Goal: Task Accomplishment & Management: Complete application form

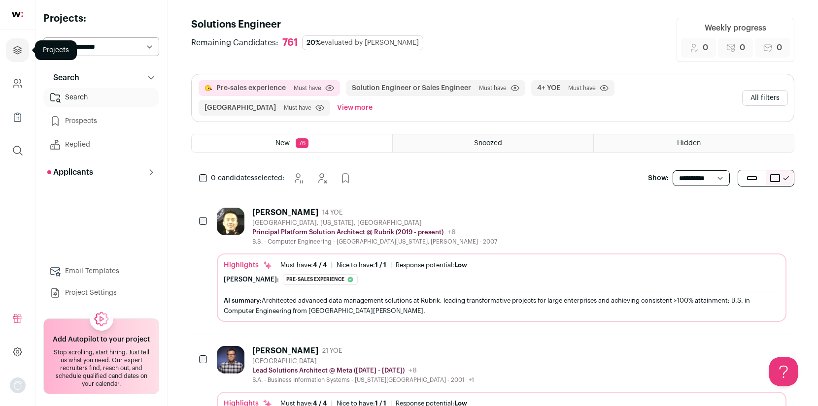
click at [19, 51] on icon "Projects" at bounding box center [17, 49] width 7 height 7
click at [18, 51] on icon "Projects" at bounding box center [17, 50] width 11 height 12
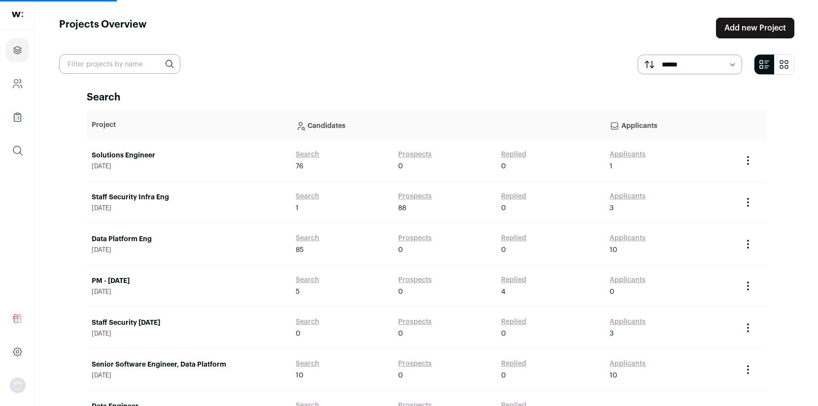
click at [752, 25] on link "Add new Project" at bounding box center [755, 28] width 78 height 21
click at [760, 30] on link "Add new Project" at bounding box center [755, 28] width 78 height 21
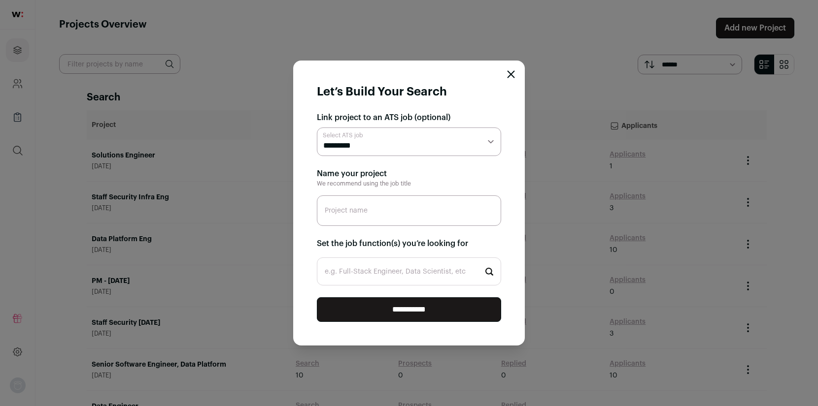
click at [409, 143] on select "**********" at bounding box center [409, 142] width 184 height 29
select select "*****"
click at [317, 128] on select "**********" at bounding box center [409, 142] width 184 height 29
click at [385, 220] on input "Project name" at bounding box center [409, 211] width 184 height 31
type input "Exp SWE - [DATE]"
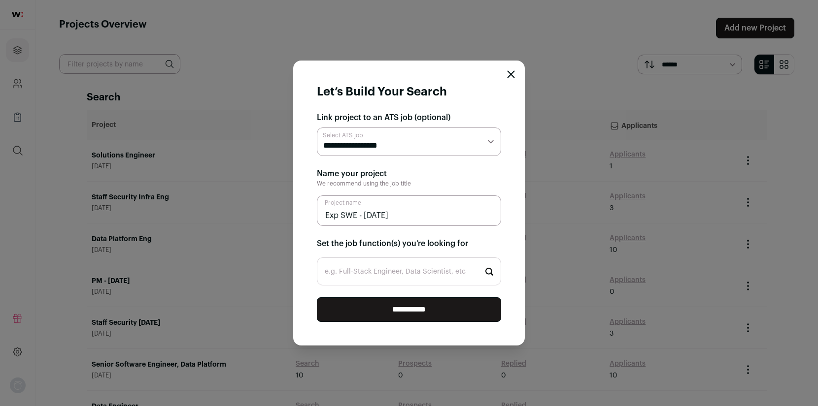
click at [411, 281] on input "e.g. Full-Stack Engineer, Data Scientist, etc" at bounding box center [409, 272] width 184 height 28
click at [411, 279] on input "e.g. Full-Stack Engineer, Data Scientist, etc" at bounding box center [409, 272] width 184 height 28
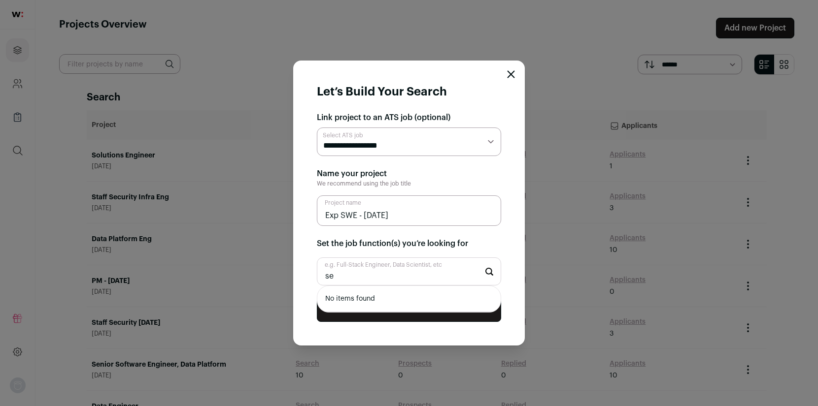
type input "s"
type input "full"
click at [405, 295] on li "Full-Stack Engineer" at bounding box center [408, 299] width 183 height 26
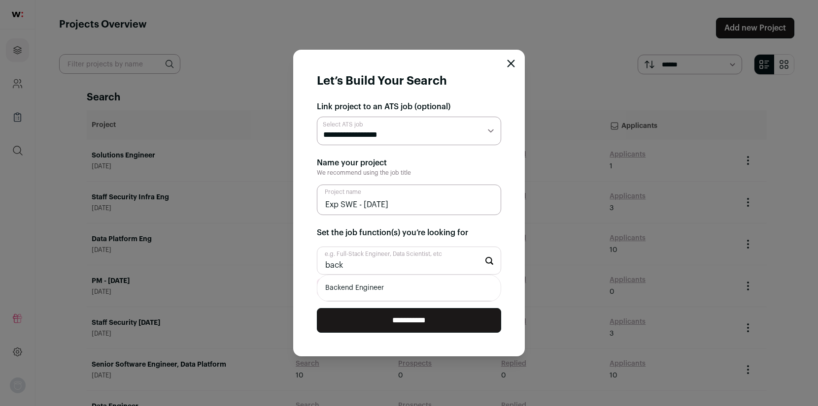
type input "back"
click at [386, 287] on li "Backend Engineer" at bounding box center [408, 288] width 183 height 26
click at [373, 266] on input "e.g. Full-Stack Engineer, Data Scientist, etc" at bounding box center [409, 261] width 184 height 28
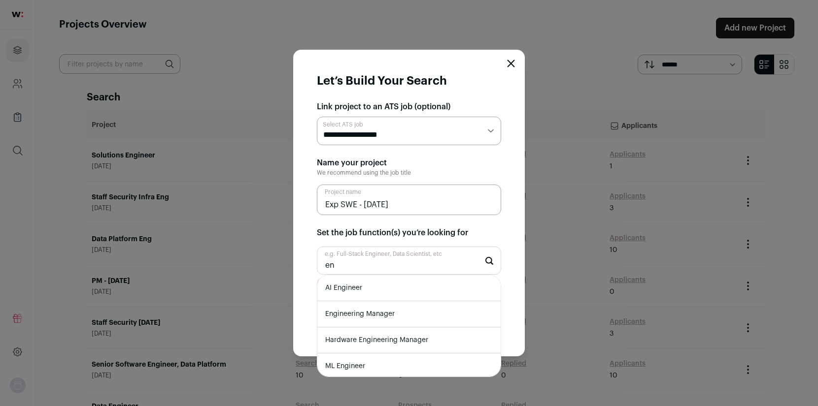
scroll to position [2, 0]
type input "en"
click at [397, 309] on li "Engineering Manager" at bounding box center [408, 313] width 183 height 26
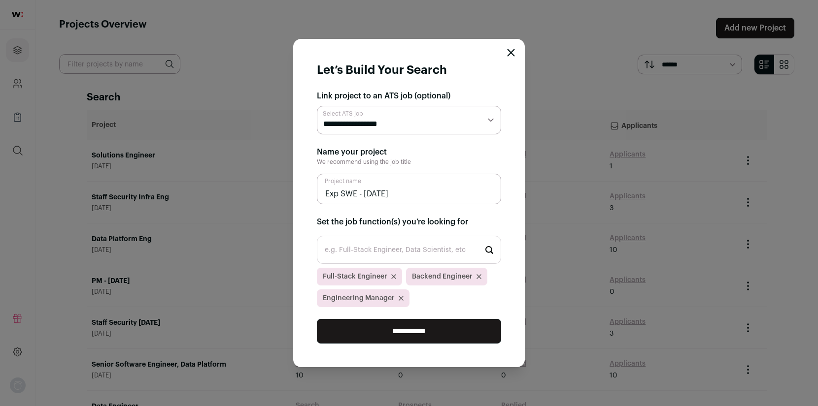
click at [398, 329] on input "**********" at bounding box center [409, 331] width 184 height 25
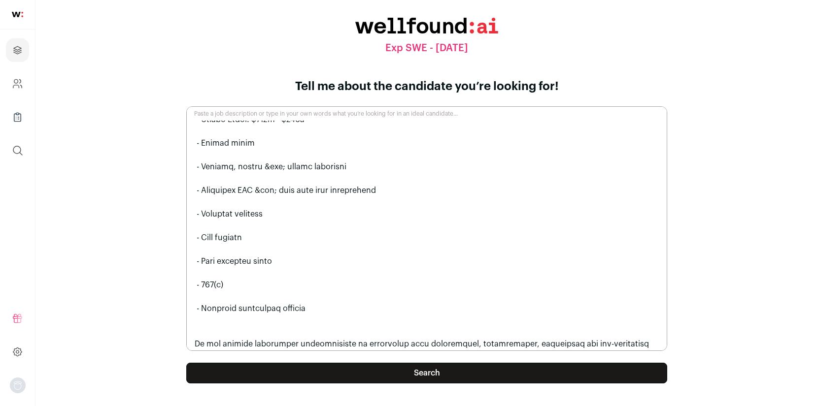
scroll to position [1027, 0]
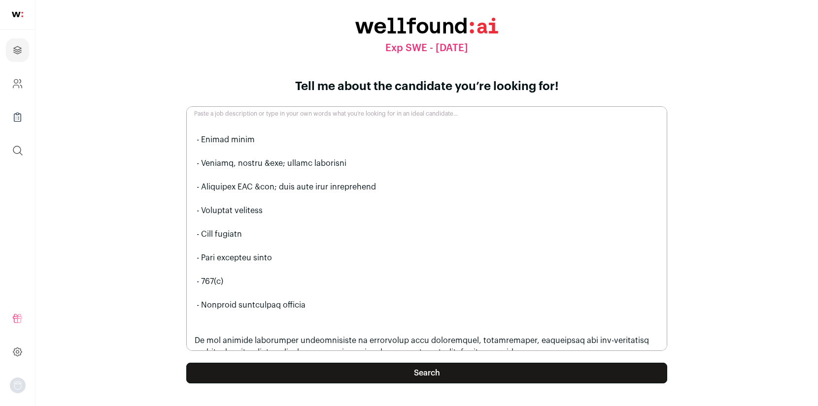
click at [414, 368] on button "Search" at bounding box center [426, 373] width 481 height 21
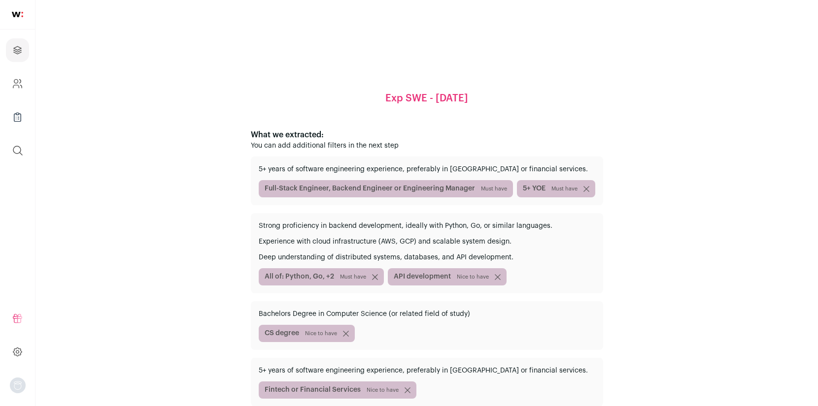
scroll to position [70, 0]
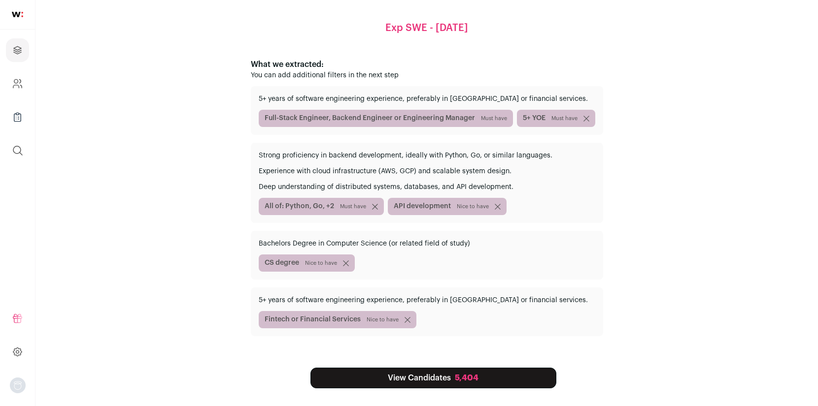
click at [373, 205] on icon "submit" at bounding box center [374, 206] width 5 height 5
click at [425, 373] on link "View Candidates 25,000+" at bounding box center [433, 378] width 246 height 21
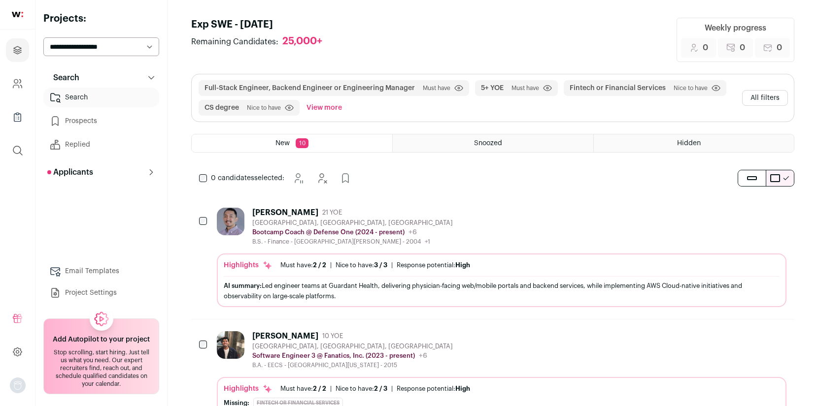
scroll to position [1, 0]
click at [768, 103] on button "All filters" at bounding box center [765, 97] width 46 height 16
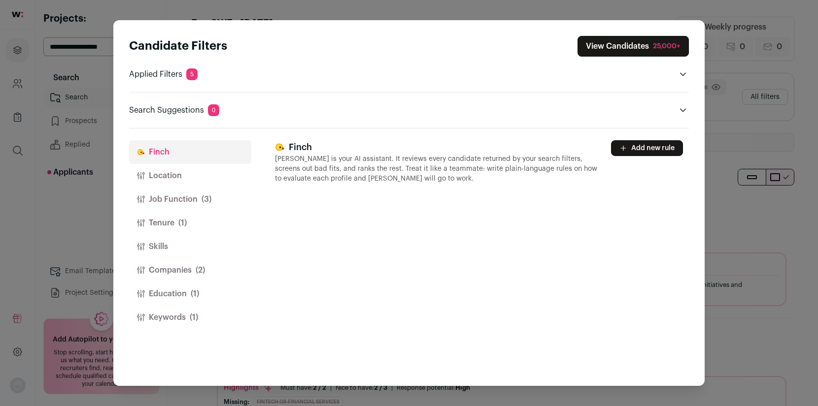
click at [191, 174] on button "Location" at bounding box center [190, 176] width 122 height 24
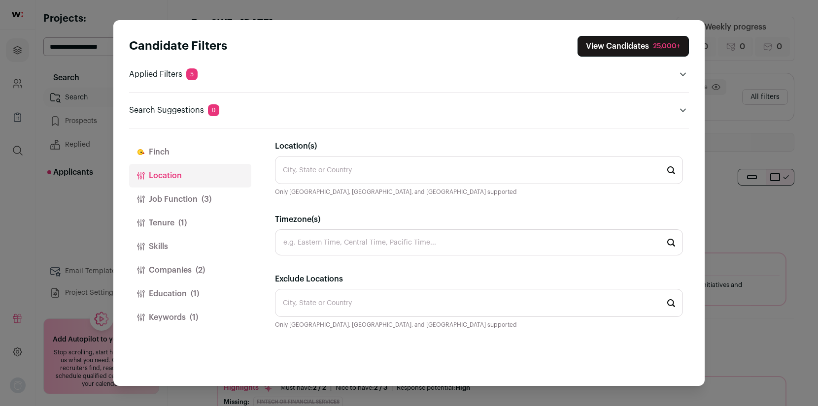
click at [336, 168] on input "Location(s)" at bounding box center [479, 170] width 408 height 28
click at [331, 203] on li "[GEOGRAPHIC_DATA], [US_STATE] 🇺🇸" at bounding box center [478, 198] width 407 height 26
type input "[GEOGRAPHIC_DATA], [US_STATE] 🇺🇸"
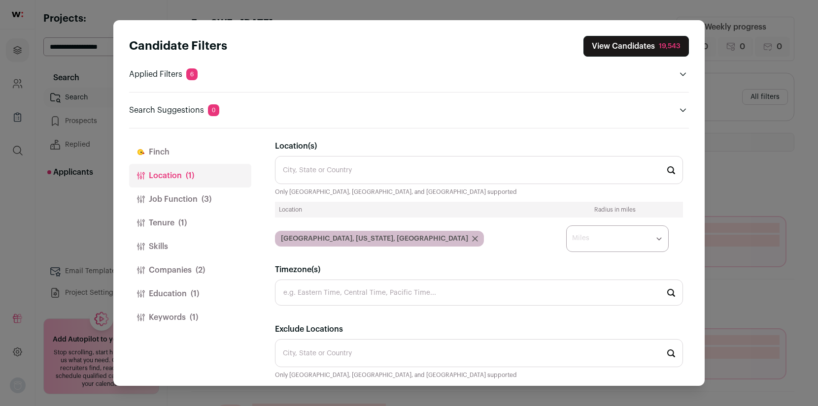
click at [629, 240] on select "* ** ** **" at bounding box center [617, 239] width 102 height 27
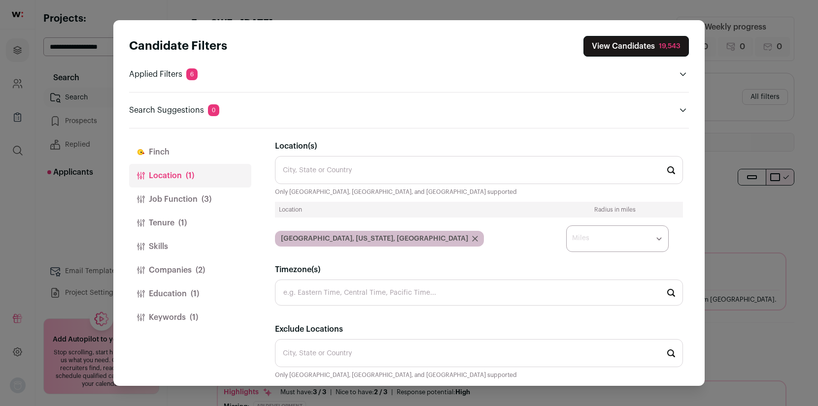
select select "****"
click at [566, 226] on select "* ** ** **" at bounding box center [617, 239] width 102 height 27
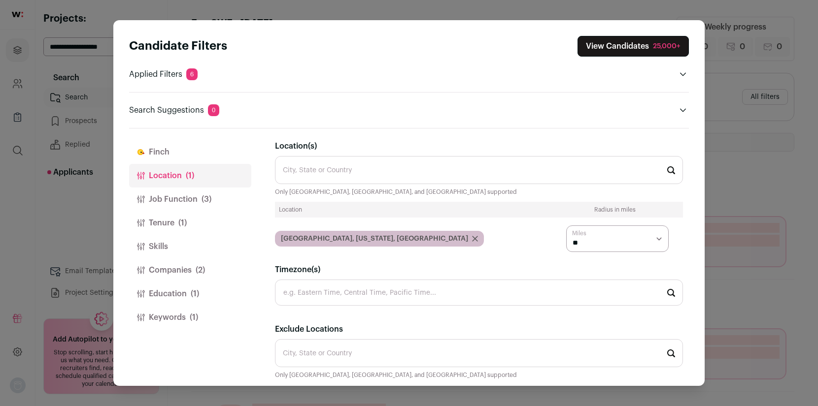
click at [187, 199] on button "Job Function (3)" at bounding box center [190, 200] width 122 height 24
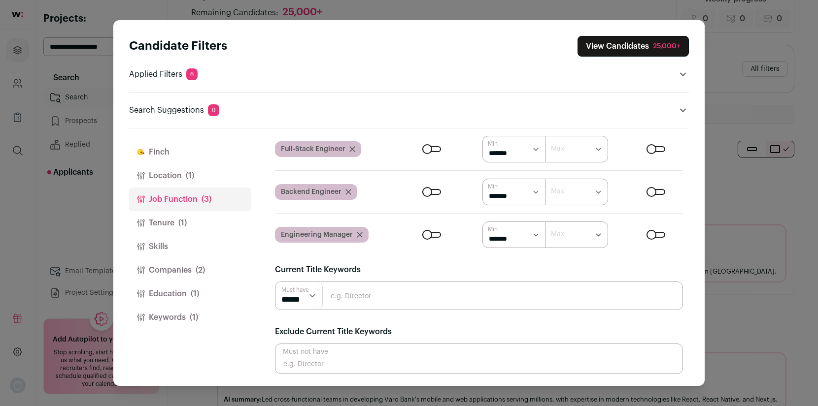
scroll to position [62, 0]
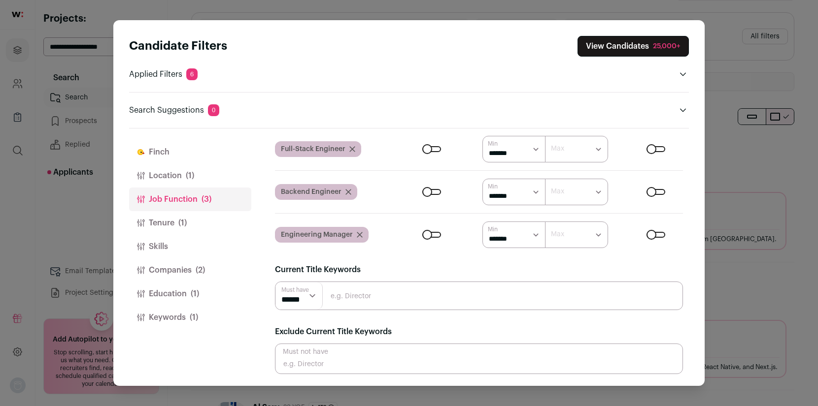
click at [360, 233] on icon "Close modal via background" at bounding box center [359, 235] width 5 height 5
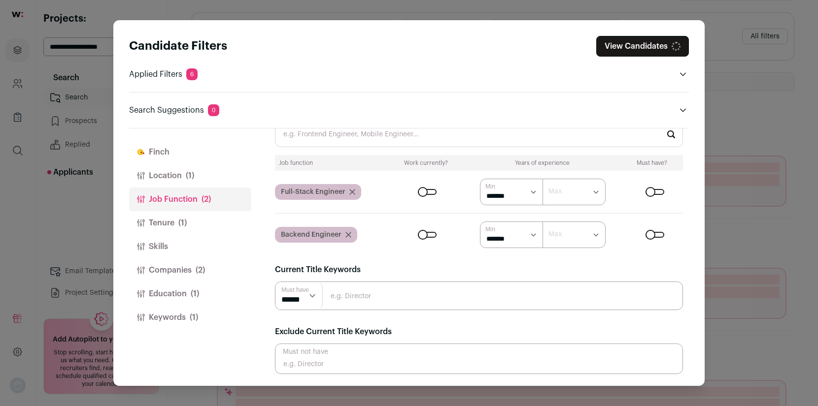
scroll to position [35, 0]
click at [363, 300] on input "Close modal via background" at bounding box center [479, 296] width 408 height 29
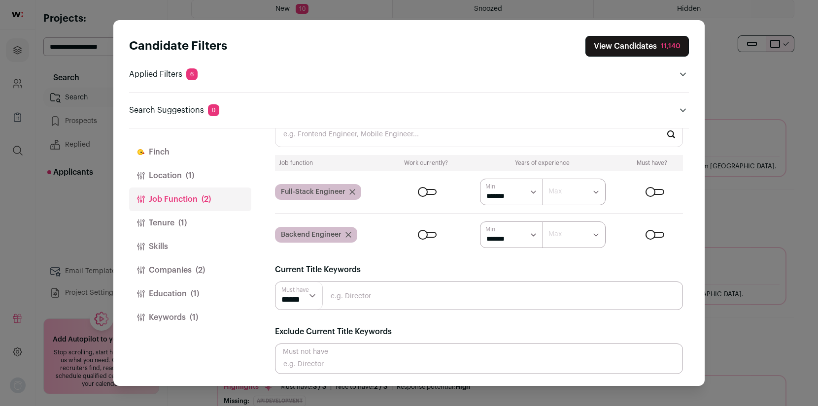
scroll to position [146, 0]
click at [353, 366] on input "Close modal via background" at bounding box center [479, 359] width 408 height 31
click at [430, 293] on input "Close modal via background" at bounding box center [479, 296] width 408 height 29
click at [336, 365] on input "Close modal via background" at bounding box center [479, 359] width 408 height 31
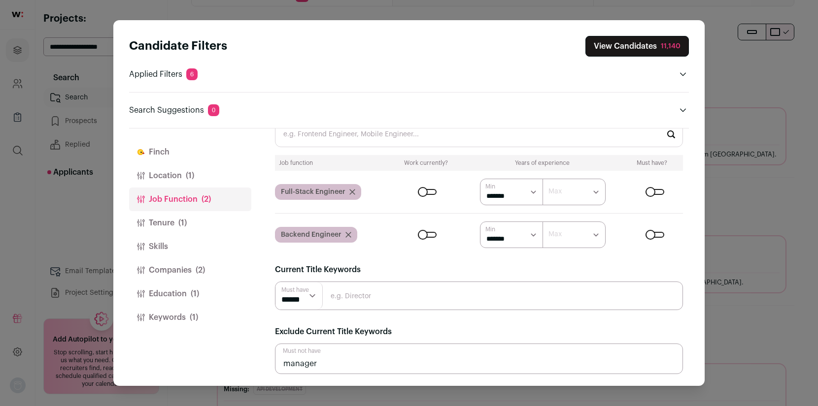
type input "manager"
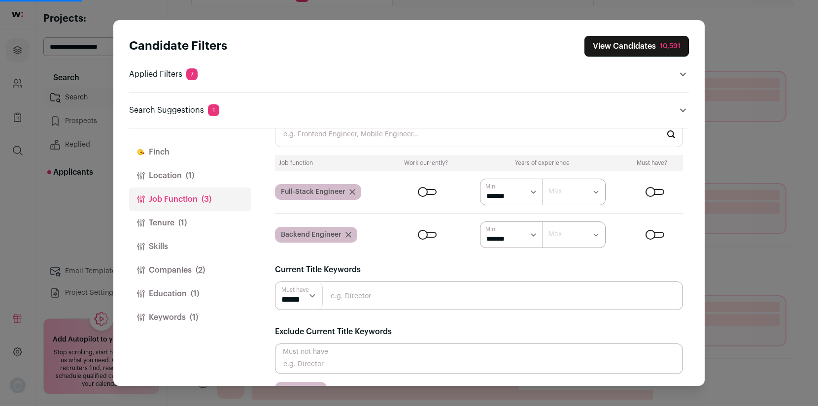
scroll to position [59, 0]
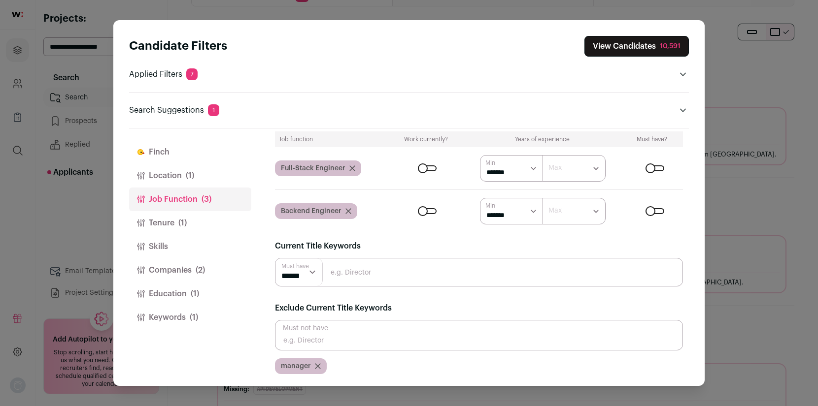
click at [360, 280] on input "Close modal via background" at bounding box center [479, 272] width 408 height 29
click at [310, 272] on select "****** ******" at bounding box center [298, 273] width 47 height 28
click at [275, 259] on select "****** ******" at bounding box center [298, 273] width 47 height 28
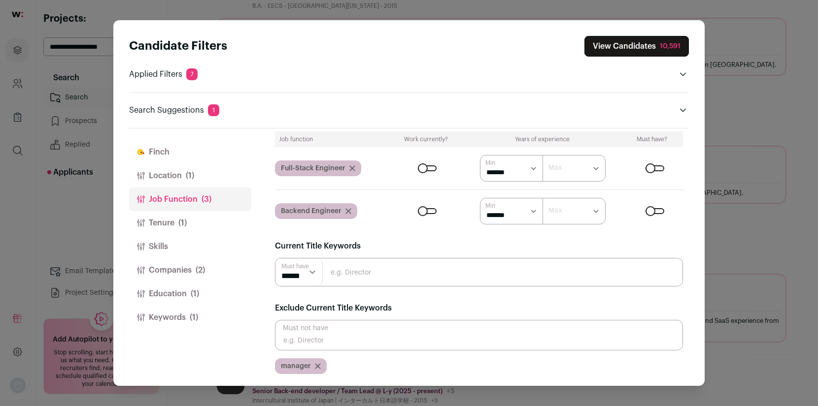
scroll to position [249, 0]
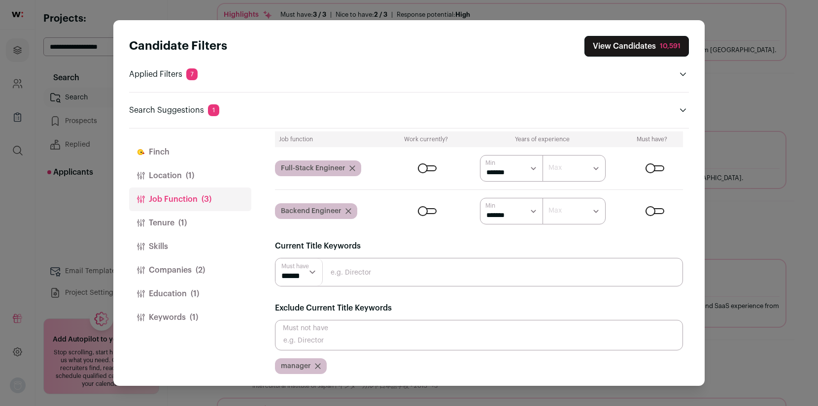
click at [314, 276] on select "****** ******" at bounding box center [298, 273] width 47 height 28
select select "**"
click at [275, 259] on select "****** ******" at bounding box center [298, 273] width 47 height 28
click at [374, 273] on input "Close modal via background" at bounding box center [479, 272] width 408 height 29
type input "senior"
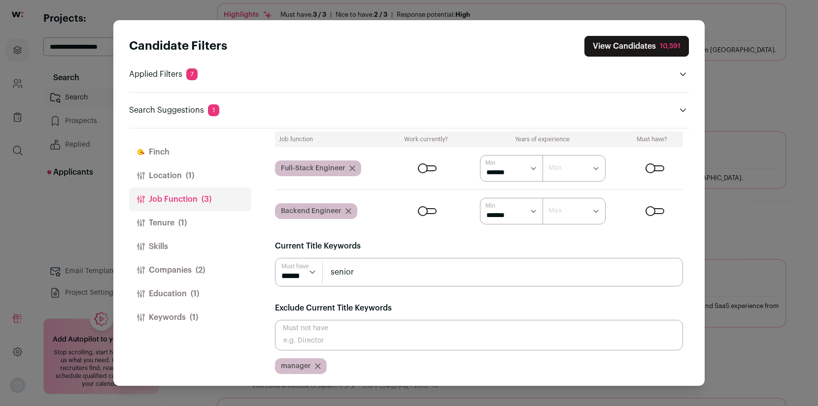
scroll to position [231, 0]
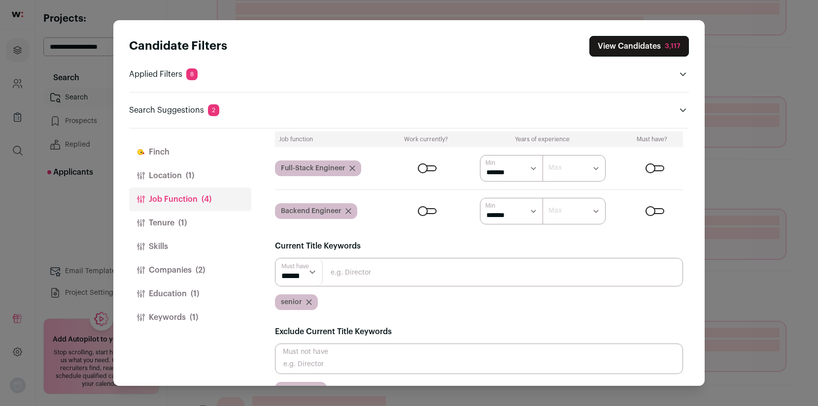
click at [367, 278] on input "Close modal via background" at bounding box center [479, 272] width 408 height 29
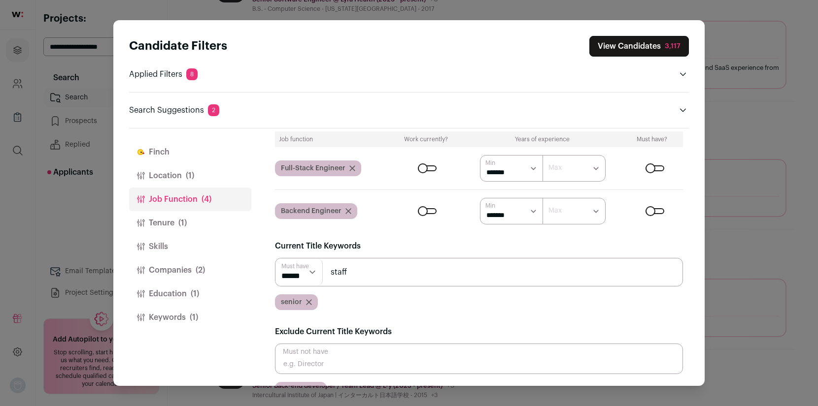
type input "staff"
click at [370, 275] on input "staff" at bounding box center [479, 272] width 408 height 29
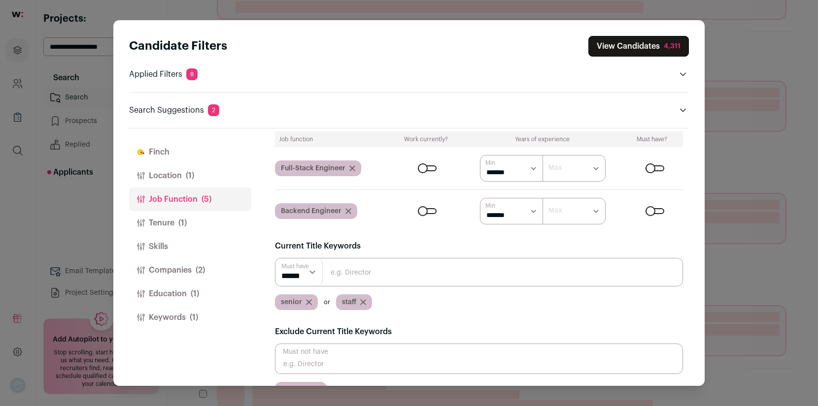
click at [360, 273] on input "Close modal via background" at bounding box center [479, 272] width 408 height 29
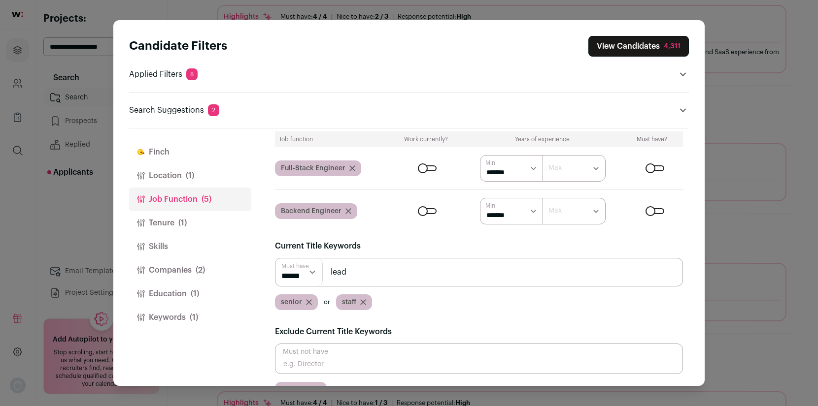
type input "lead"
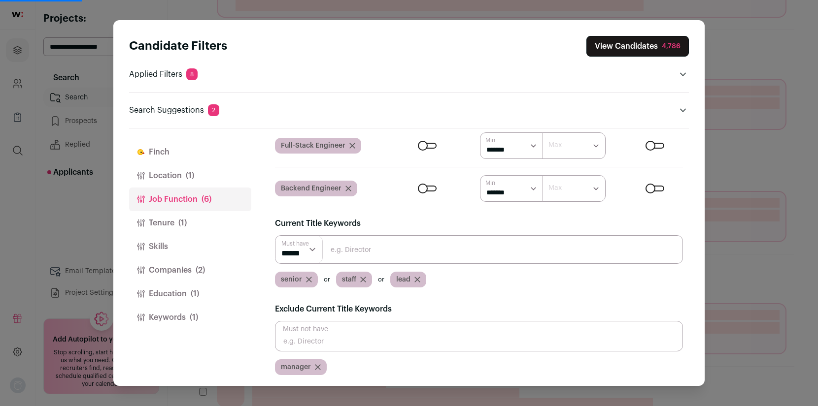
scroll to position [82, 0]
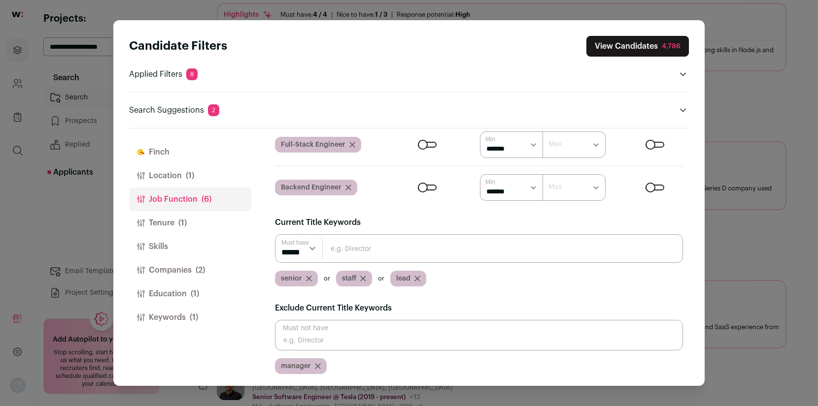
click at [169, 224] on button "Tenure (1)" at bounding box center [190, 223] width 122 height 24
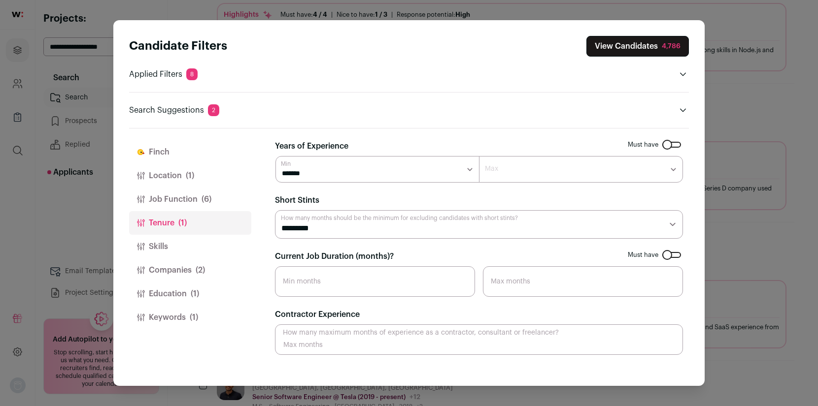
click at [400, 228] on select "********* ******** ******* ******** ******** ******** ******** ******** *******…" at bounding box center [479, 224] width 408 height 29
click at [189, 266] on button "Companies (2)" at bounding box center [190, 271] width 122 height 24
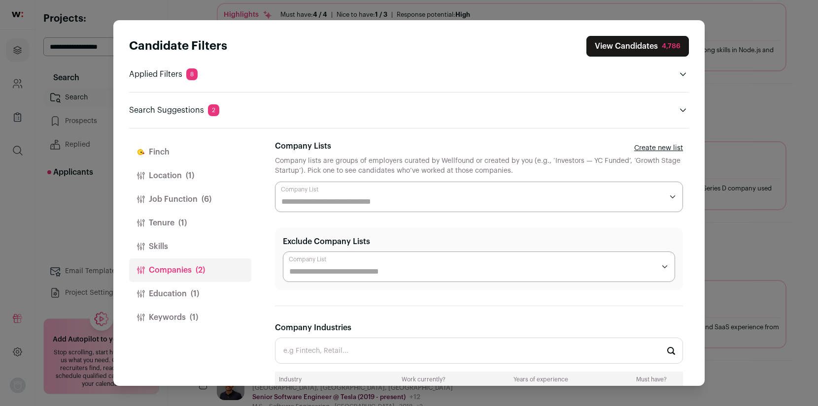
click at [371, 206] on input "Company Lists" at bounding box center [471, 202] width 381 height 12
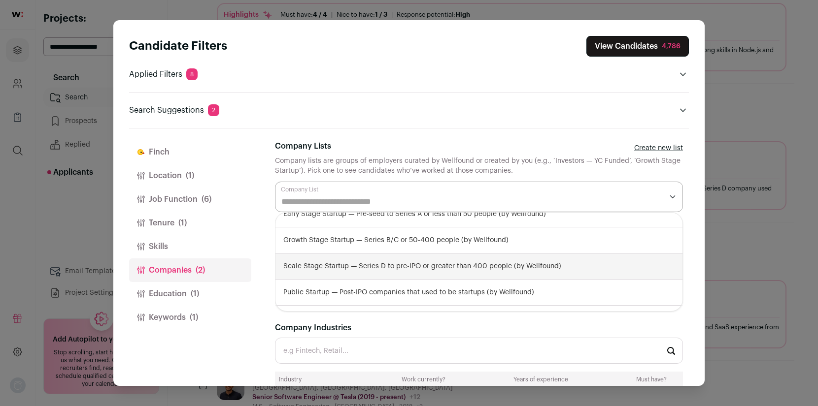
scroll to position [40, 0]
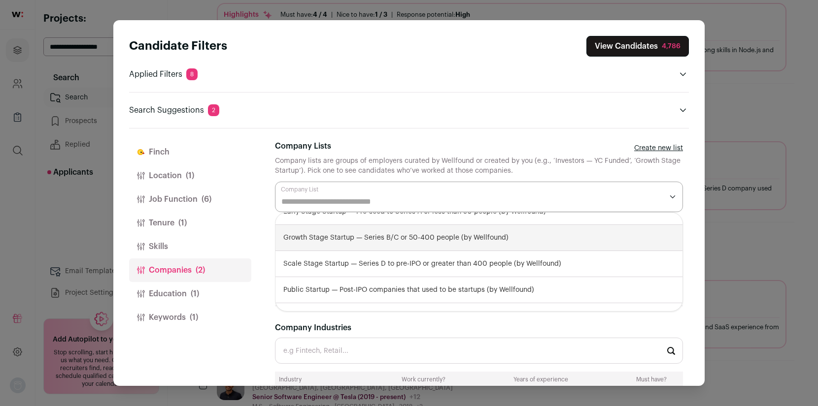
click at [354, 244] on div "Growth Stage Startup — Series B/C or 50-400 people (by Wellfound)" at bounding box center [478, 238] width 407 height 26
select select "**********"
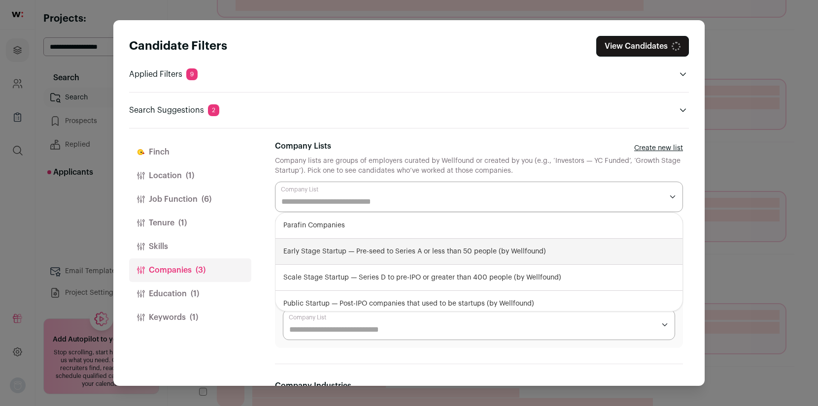
scroll to position [249, 0]
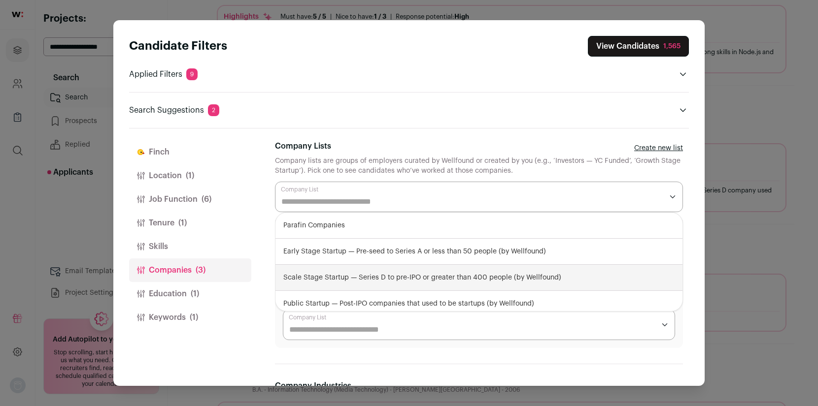
click at [376, 279] on div "Scale Stage Startup — Series D to pre-IPO or greater than 400 people (by Wellfo…" at bounding box center [478, 278] width 407 height 26
select select "**********"
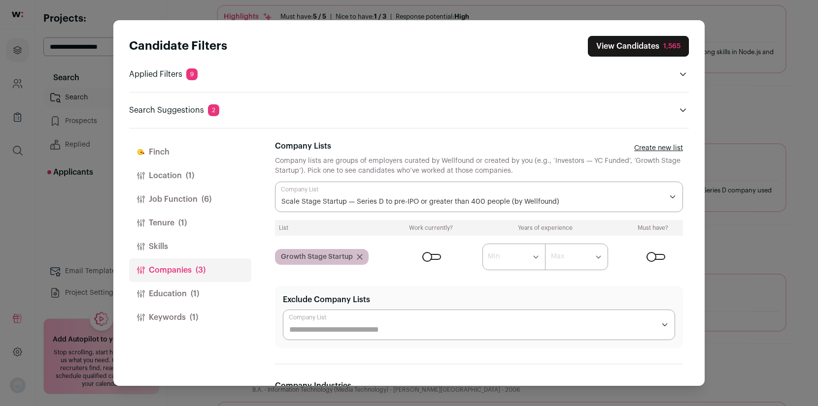
scroll to position [251, 0]
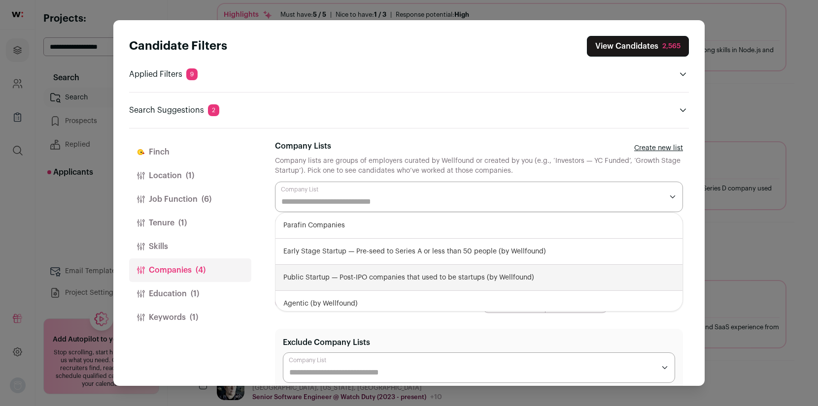
click at [371, 279] on div "Public Startup — Post-IPO companies that used to be startups (by Wellfound)" at bounding box center [478, 278] width 407 height 26
select select "**********"
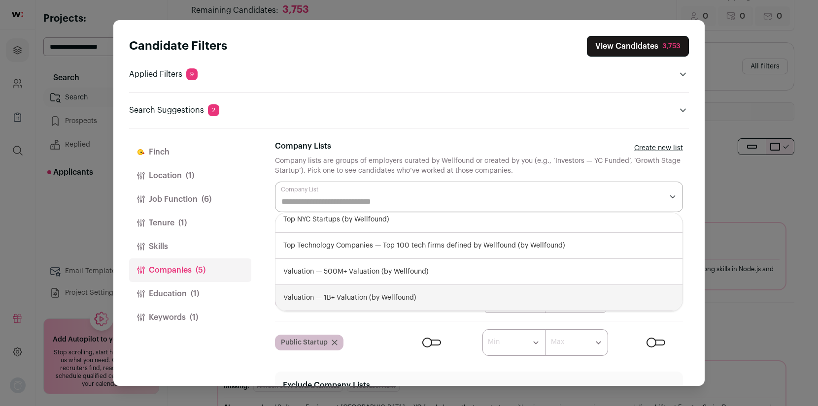
scroll to position [0, 0]
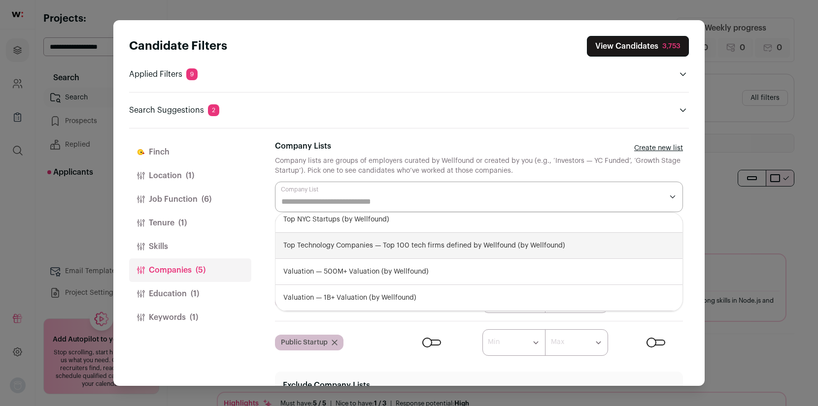
click at [400, 143] on div "Company Lists Create new list" at bounding box center [479, 148] width 408 height 16
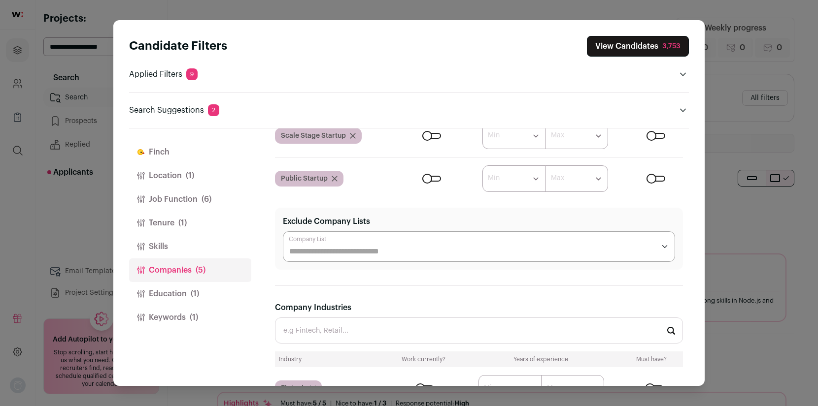
scroll to position [166, 0]
click at [400, 249] on input "Exclude Company Lists" at bounding box center [472, 250] width 366 height 12
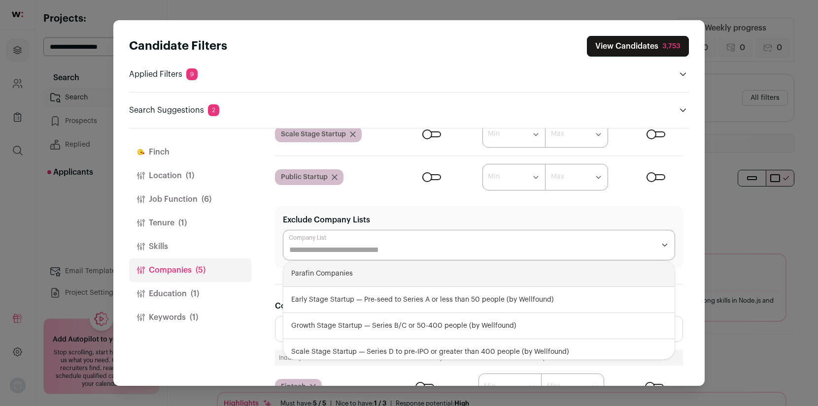
click at [376, 247] on input "Exclude Company Lists" at bounding box center [472, 250] width 366 height 12
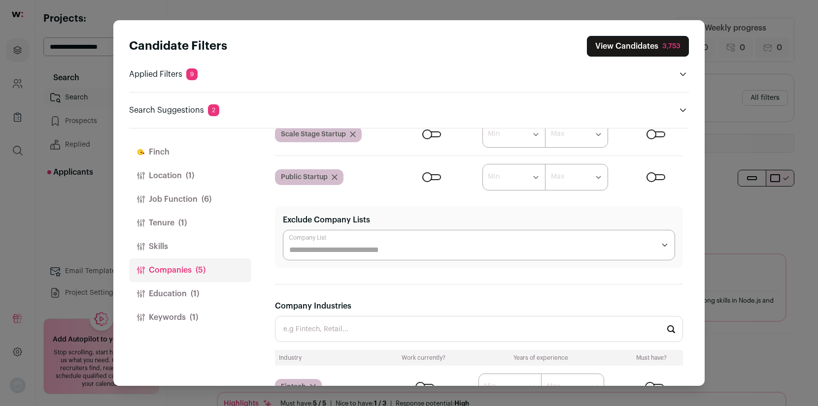
click at [346, 252] on input "Exclude Company Lists" at bounding box center [472, 250] width 366 height 12
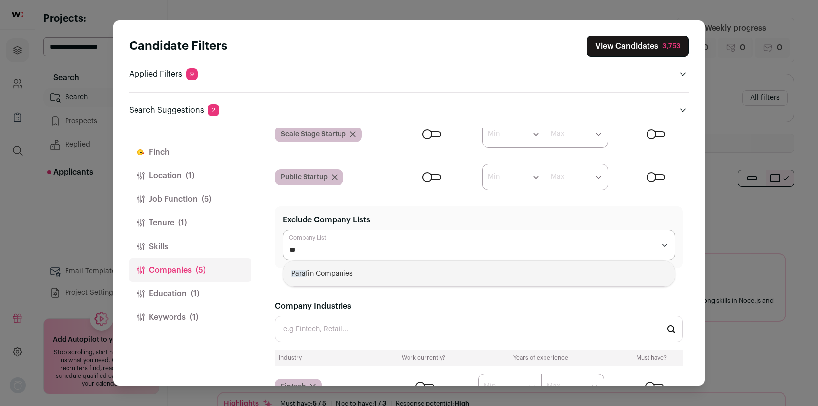
type input "*"
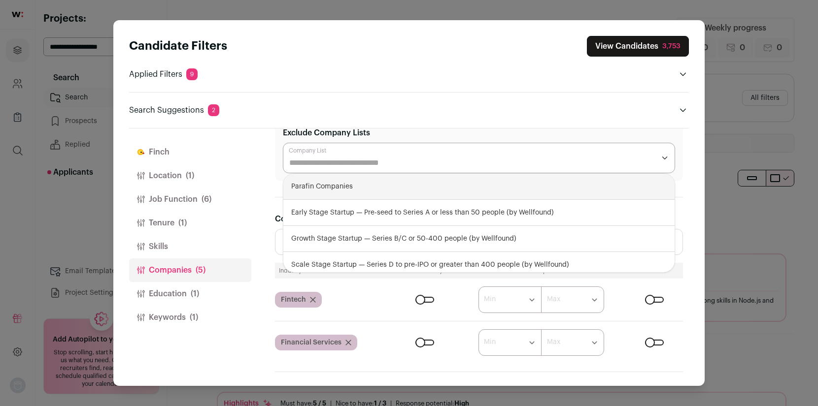
scroll to position [0, 0]
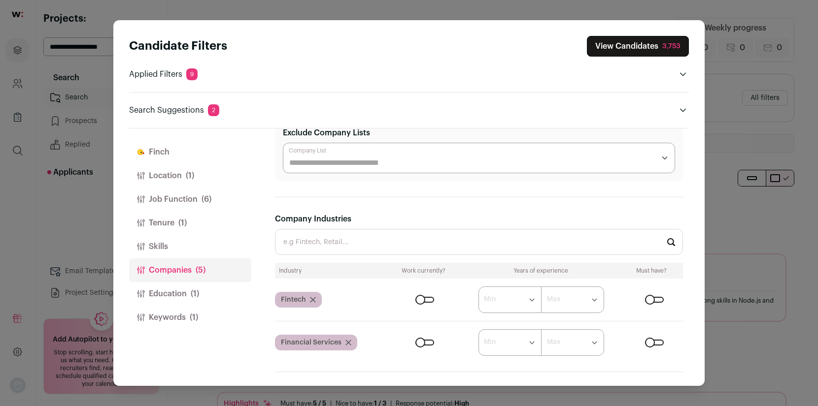
click at [253, 197] on div "[PERSON_NAME] Location (1) Job Function (6) Tenure (1) Skills Companies (5) Edu…" at bounding box center [409, 258] width 560 height 258
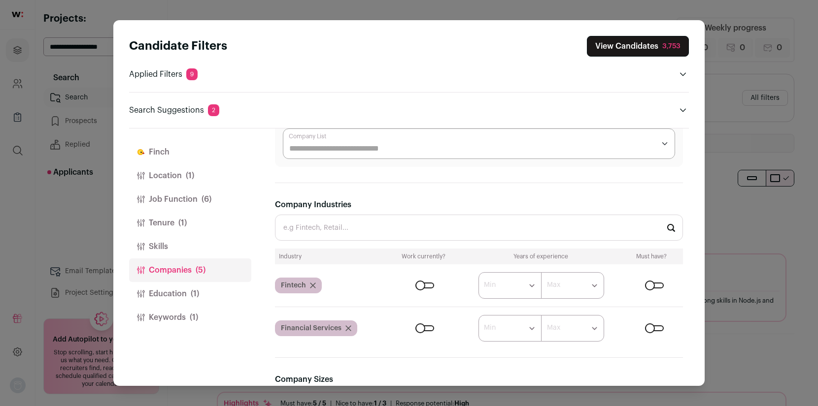
scroll to position [286, 0]
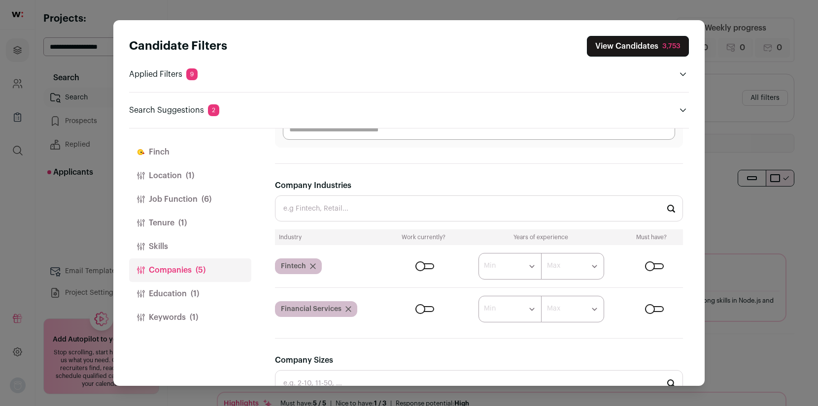
click at [649, 265] on div "Close modal via background" at bounding box center [654, 267] width 19 height 6
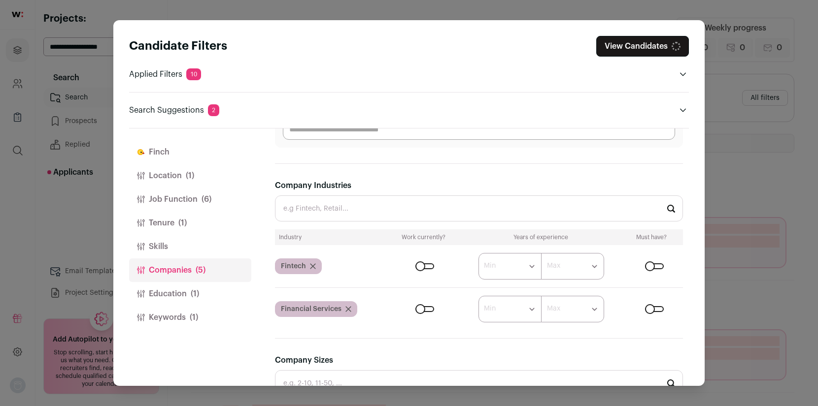
click at [652, 312] on div "Close modal via background" at bounding box center [654, 309] width 19 height 6
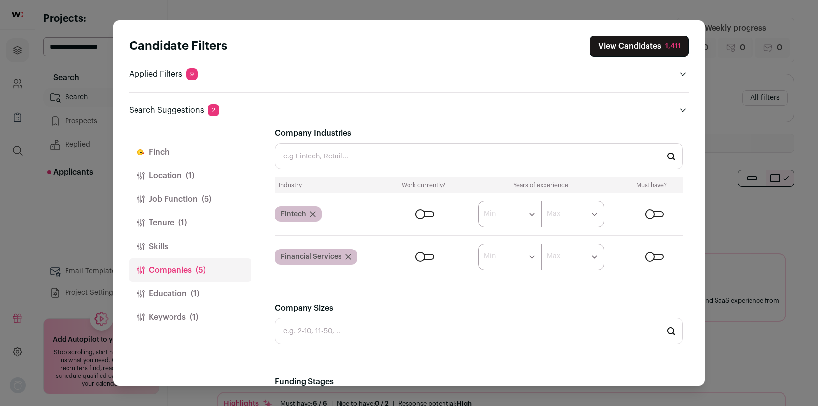
scroll to position [339, 0]
click at [421, 219] on form "****** ******* ******* ******* ******* ******* ******* ******* ******* ********…" at bounding box center [537, 213] width 294 height 27
click at [421, 215] on div "Close modal via background" at bounding box center [424, 214] width 19 height 6
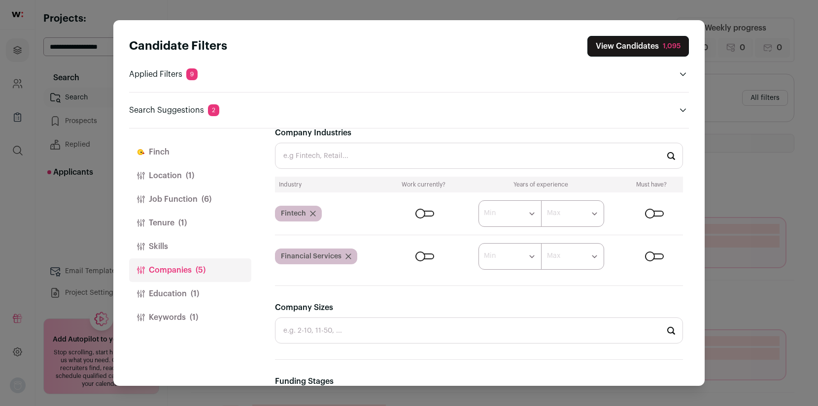
click at [419, 258] on div "Close modal via background" at bounding box center [424, 257] width 19 height 6
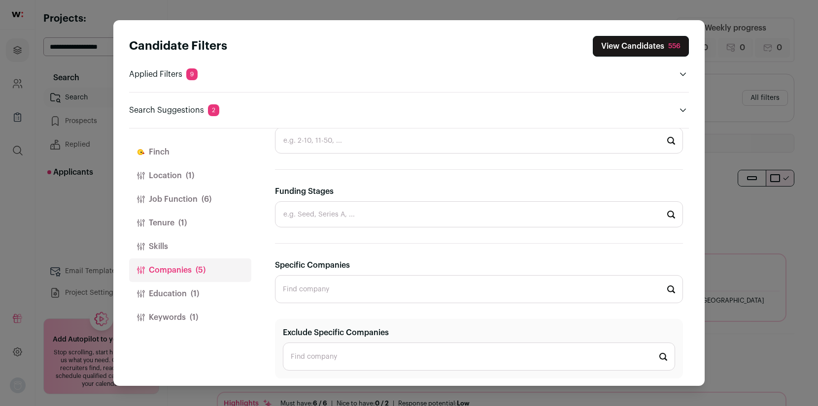
scroll to position [530, 0]
click at [378, 216] on input "Funding Stages" at bounding box center [479, 213] width 408 height 26
click at [338, 252] on li "Series B" at bounding box center [478, 248] width 407 height 26
type input "Series B"
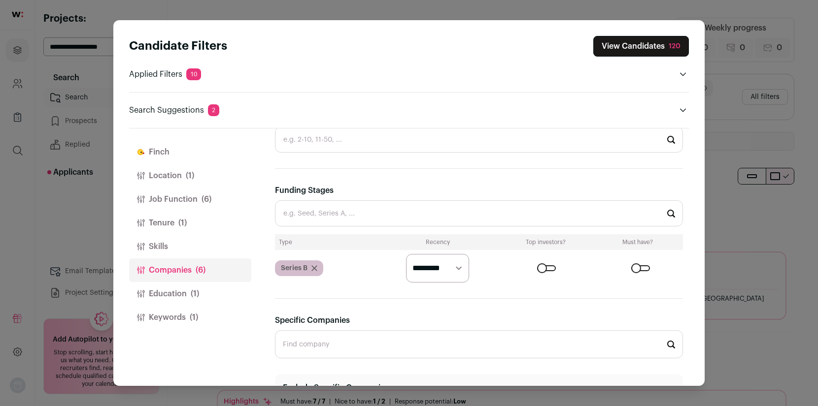
click at [316, 270] on icon "Close modal via background" at bounding box center [314, 268] width 5 height 5
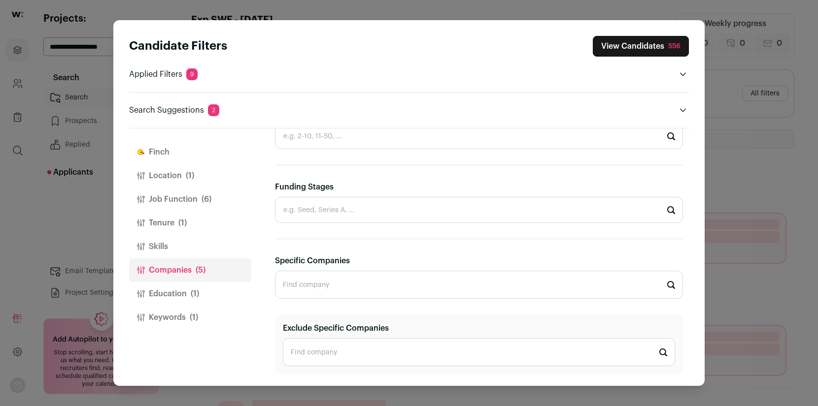
scroll to position [5, 0]
click at [331, 351] on input "Exclude Specific Companies" at bounding box center [479, 352] width 392 height 28
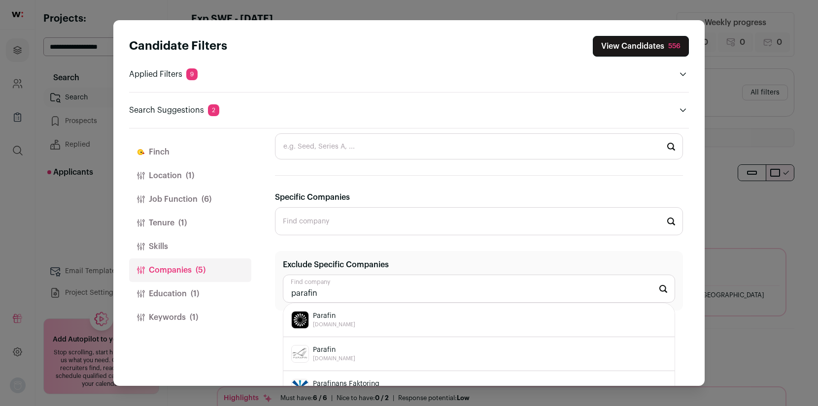
click at [325, 322] on span "[DOMAIN_NAME]" at bounding box center [334, 325] width 42 height 8
type input "Parafin [DOMAIN_NAME]"
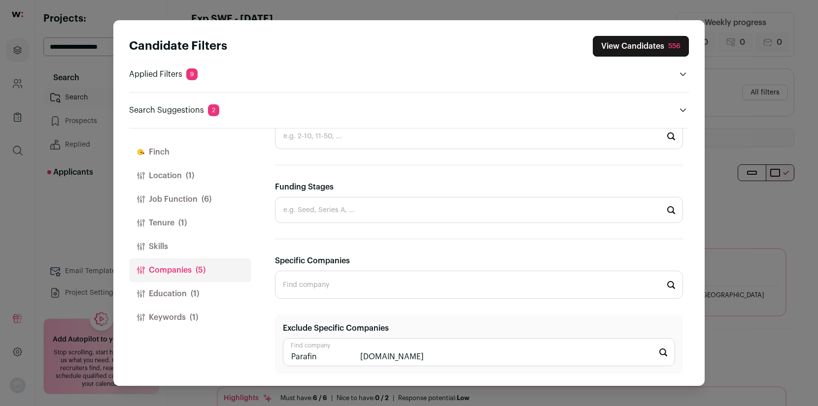
scroll to position [534, 0]
click at [182, 295] on button "Education (1)" at bounding box center [190, 294] width 122 height 24
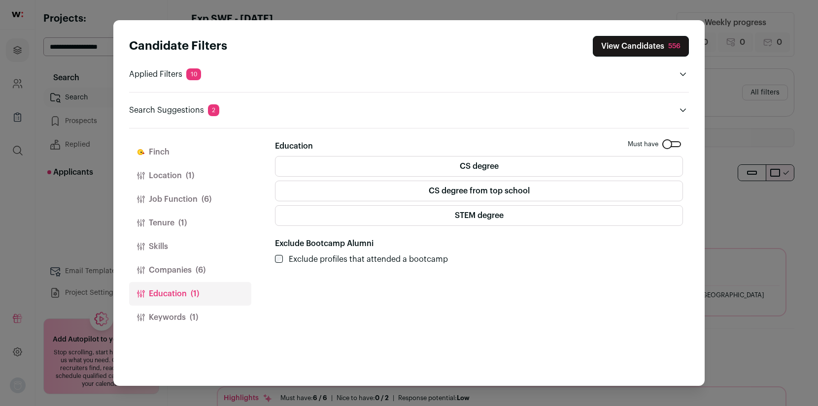
scroll to position [0, 0]
click at [475, 191] on label "CS degree from top school" at bounding box center [479, 191] width 408 height 21
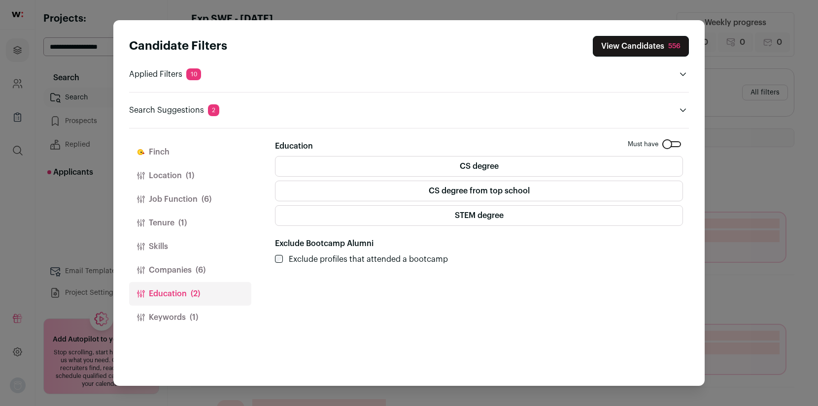
click at [469, 170] on label "CS degree" at bounding box center [479, 166] width 408 height 21
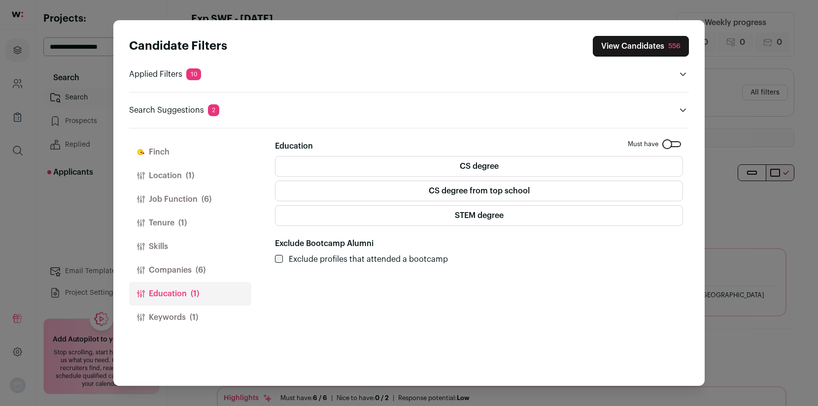
click at [678, 145] on div "Close modal via background" at bounding box center [671, 144] width 19 height 6
click at [546, 166] on label "CS degree" at bounding box center [479, 166] width 408 height 21
click at [186, 315] on button "Keywords (1)" at bounding box center [190, 318] width 122 height 24
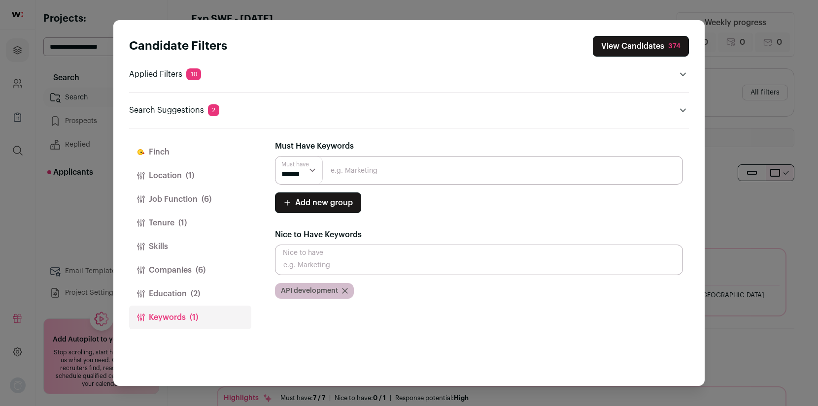
click at [640, 51] on button "View Candidates 374" at bounding box center [641, 46] width 96 height 21
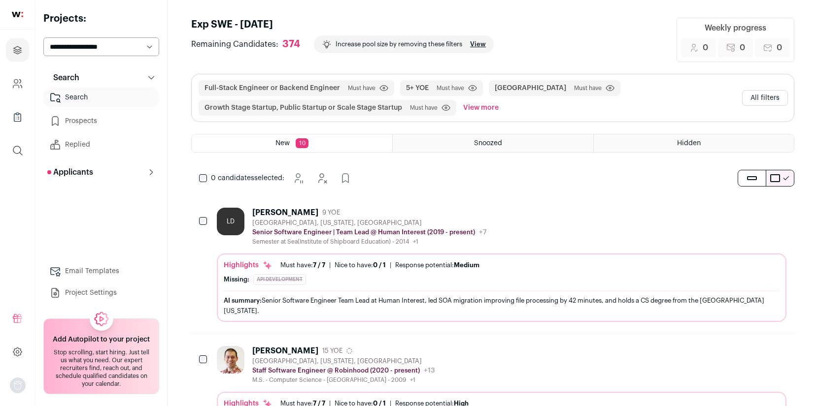
click at [770, 101] on button "All filters" at bounding box center [765, 98] width 46 height 16
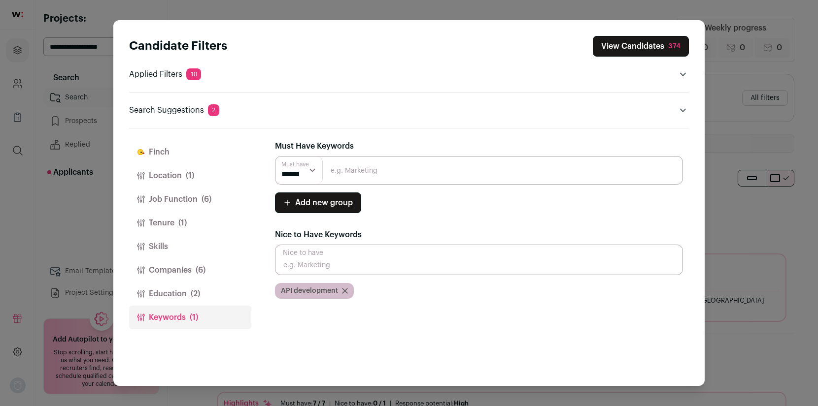
click at [173, 267] on button "Companies (6)" at bounding box center [190, 271] width 122 height 24
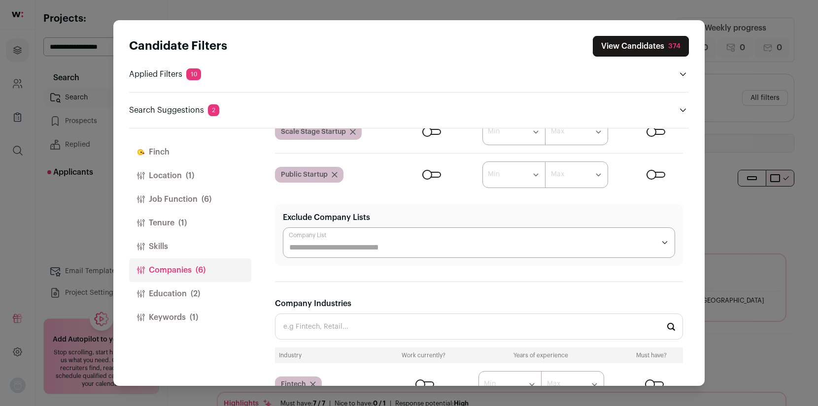
scroll to position [557, 0]
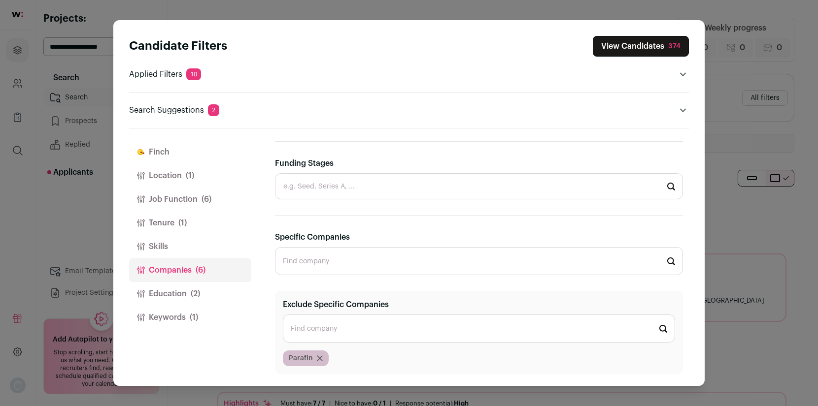
click at [361, 324] on input "Exclude Specific Companies" at bounding box center [479, 329] width 392 height 28
click at [335, 362] on span "[DOMAIN_NAME]" at bounding box center [334, 365] width 42 height 8
type input "PayPal [DOMAIN_NAME]"
click at [364, 359] on div "Google [DOMAIN_NAME]" at bounding box center [478, 360] width 375 height 18
type input "Google [DOMAIN_NAME]"
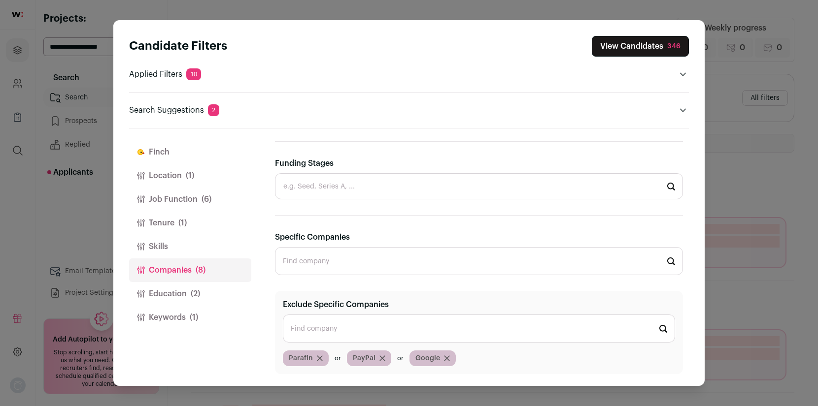
click at [400, 258] on input "Specific Companies" at bounding box center [479, 261] width 408 height 28
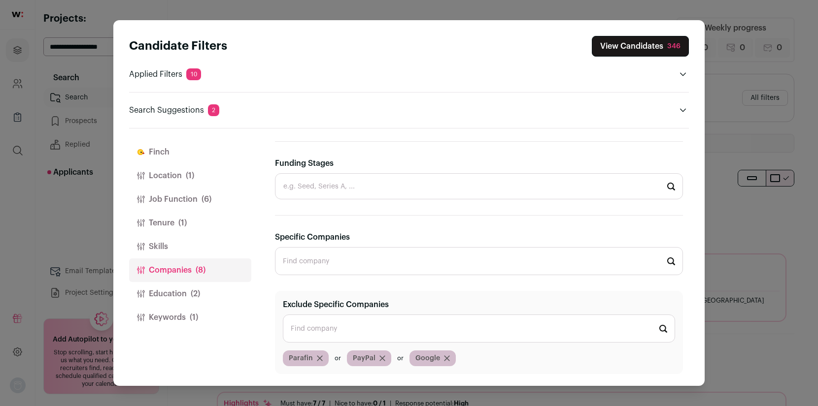
click at [404, 304] on div "Exclude Specific Companies Find company Parafin PayPal Google" at bounding box center [479, 332] width 408 height 83
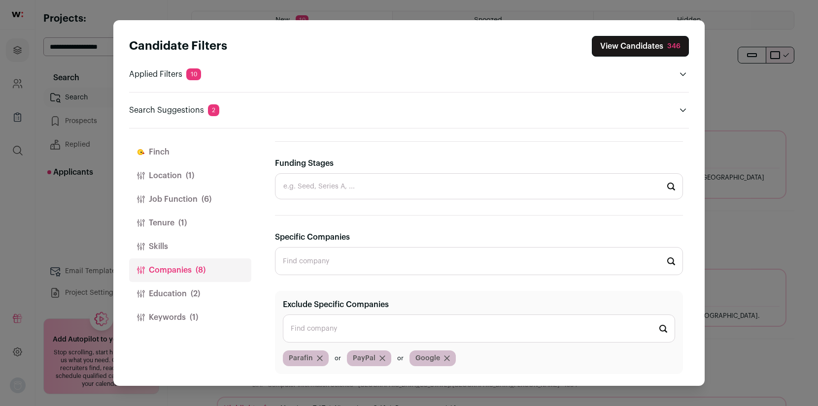
scroll to position [129, 0]
click at [182, 201] on button "Job Function (6)" at bounding box center [190, 200] width 122 height 24
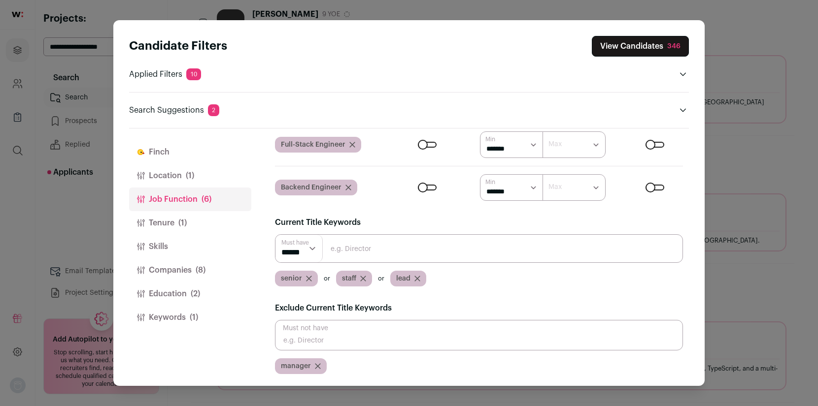
scroll to position [200, 0]
click at [313, 326] on input "Close modal via background" at bounding box center [479, 335] width 408 height 31
click at [303, 331] on input "Close modal via background" at bounding box center [479, 335] width 408 height 31
type input "mobile"
click at [309, 338] on input "Close modal via background" at bounding box center [479, 335] width 408 height 31
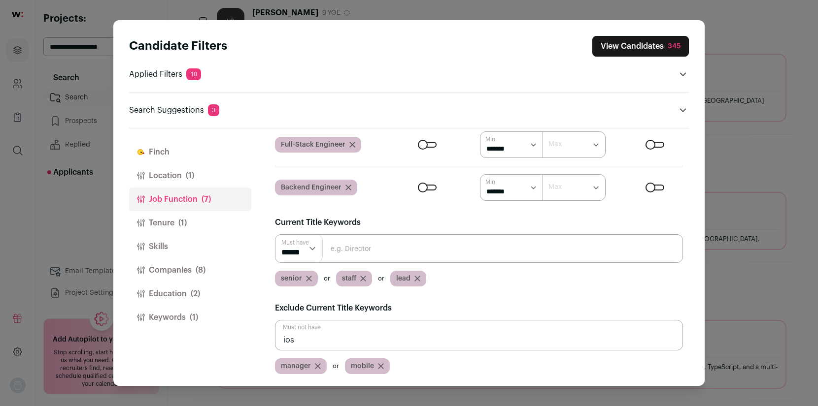
type input "ios"
click at [320, 336] on input "Close modal via background" at bounding box center [479, 335] width 408 height 31
type input "d"
type input "data"
click at [313, 327] on input "Close modal via background" at bounding box center [479, 335] width 408 height 31
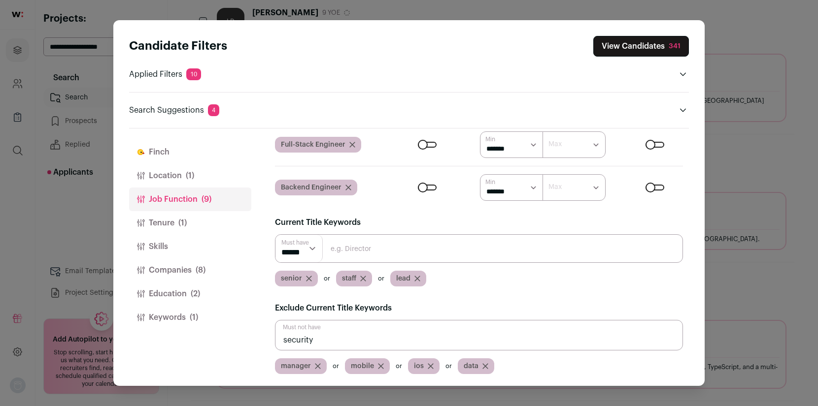
type input "security"
click at [320, 341] on input "security" at bounding box center [479, 335] width 408 height 31
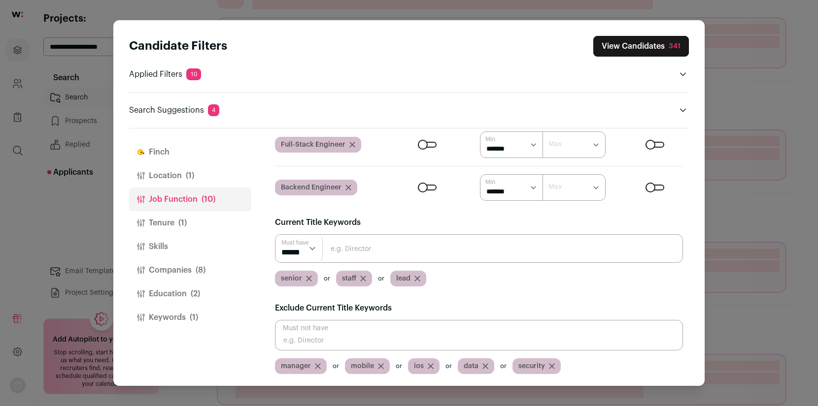
click at [313, 341] on input "Close modal via background" at bounding box center [479, 335] width 408 height 31
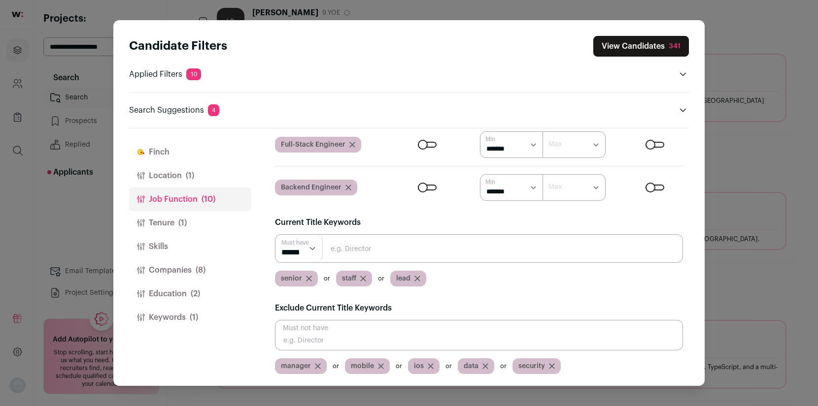
type input "d"
type input "ml"
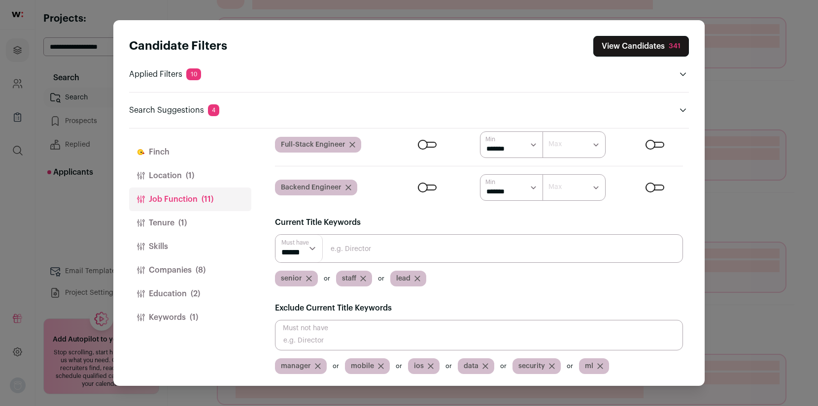
click at [311, 342] on input "Close modal via background" at bounding box center [479, 335] width 408 height 31
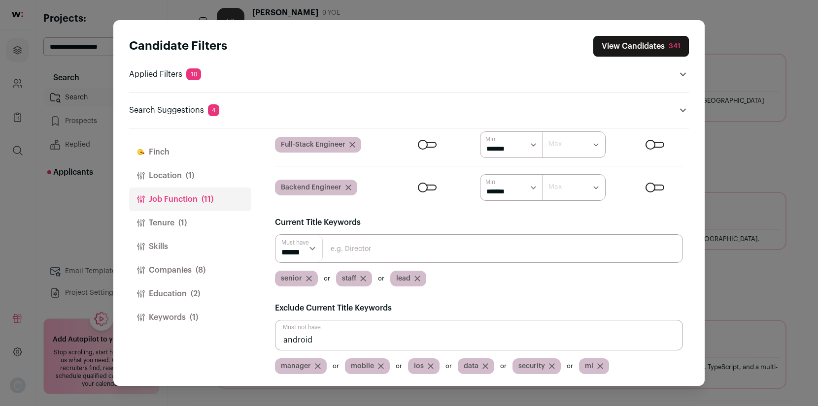
type input "android"
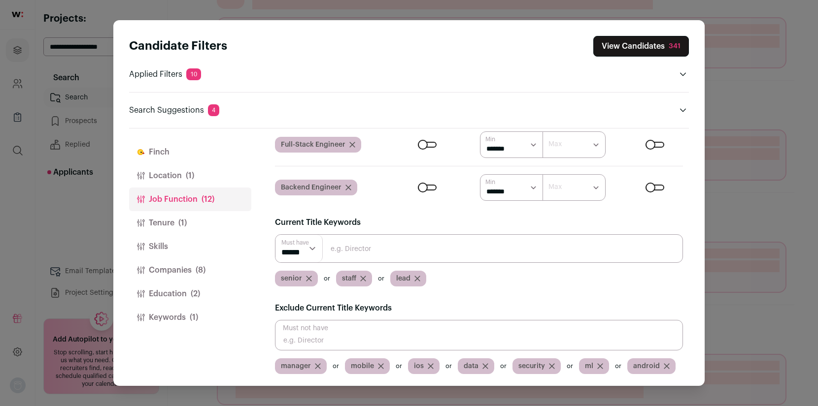
click at [315, 346] on input "Close modal via background" at bounding box center [479, 335] width 408 height 31
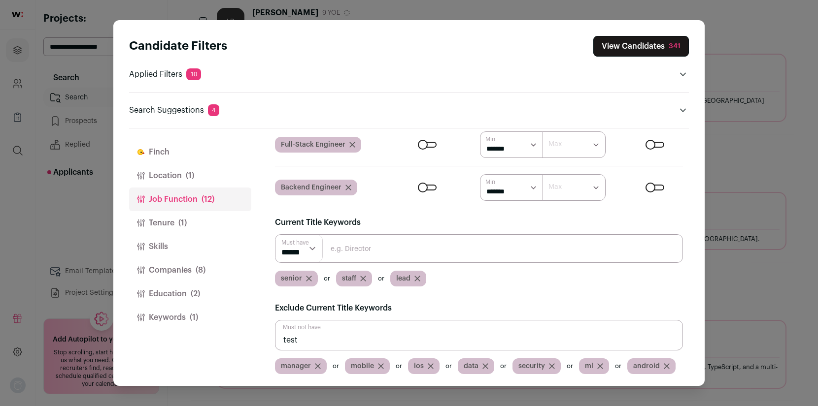
type input "test"
click at [621, 47] on button "View Candidates 341" at bounding box center [641, 46] width 96 height 21
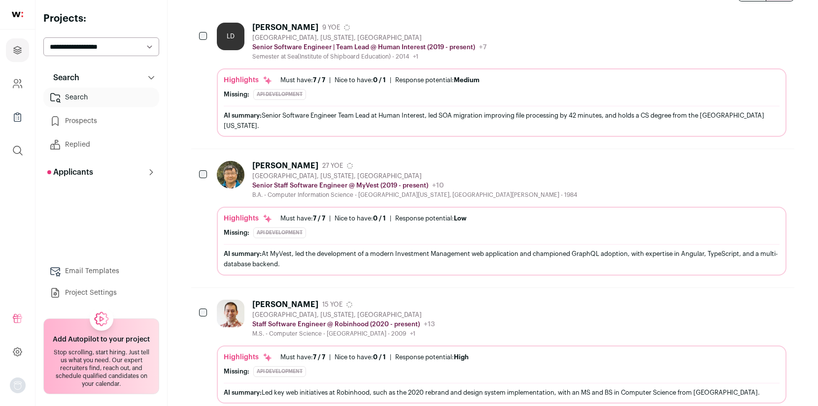
scroll to position [0, 0]
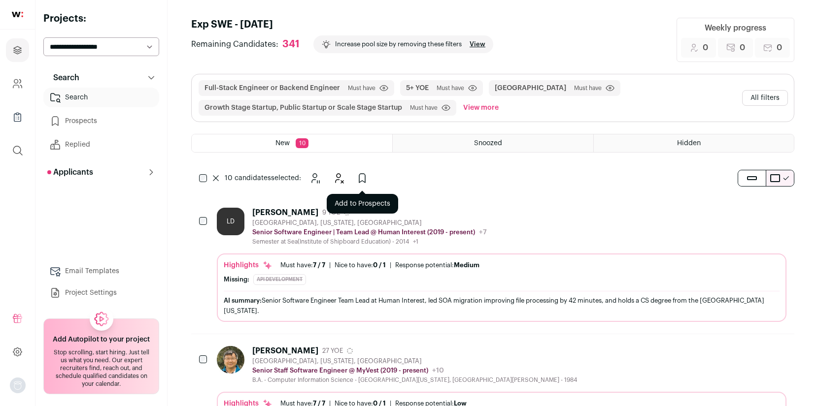
click at [363, 181] on icon "Add to Prospects" at bounding box center [362, 178] width 6 height 9
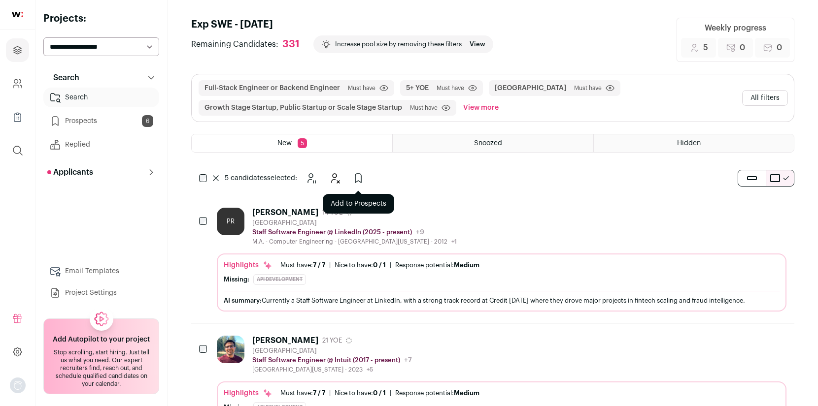
click at [361, 177] on icon "Add to Prospects" at bounding box center [358, 178] width 12 height 12
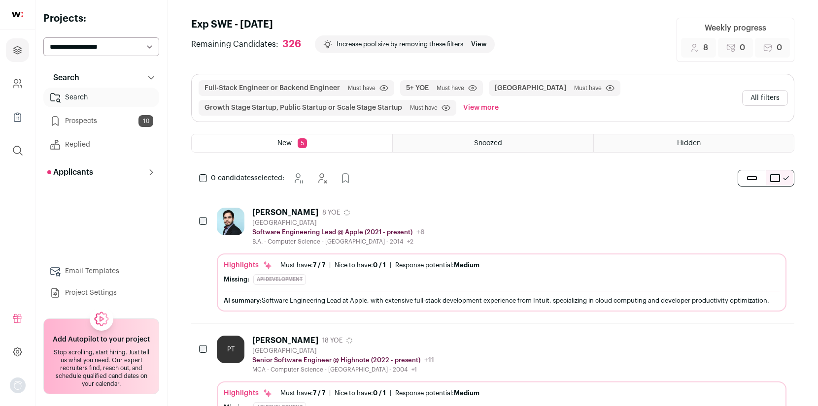
click at [204, 183] on div "0 candidates selected: [GEOGRAPHIC_DATA] Hide Add to Prospects" at bounding box center [277, 178] width 172 height 20
click at [361, 178] on icon "Add to Prospects" at bounding box center [358, 178] width 12 height 12
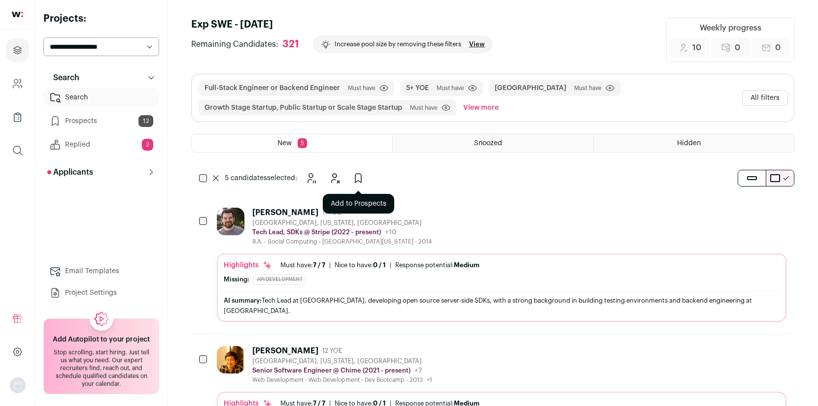
click at [361, 178] on icon "Add to Prospects" at bounding box center [358, 178] width 6 height 9
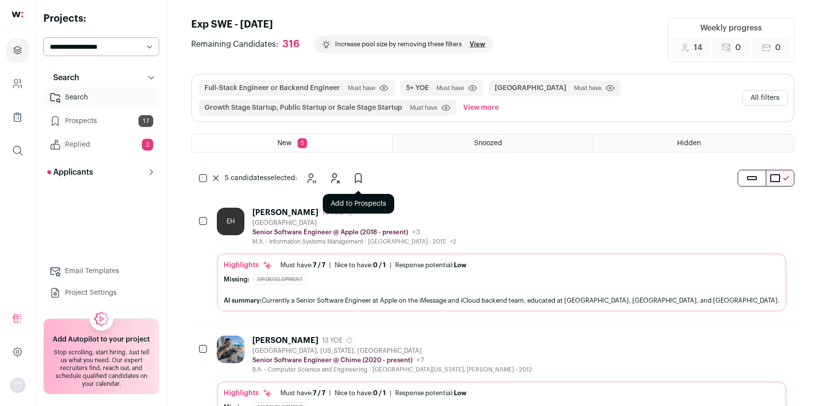
click at [358, 181] on icon "Add to Prospects" at bounding box center [358, 178] width 12 height 12
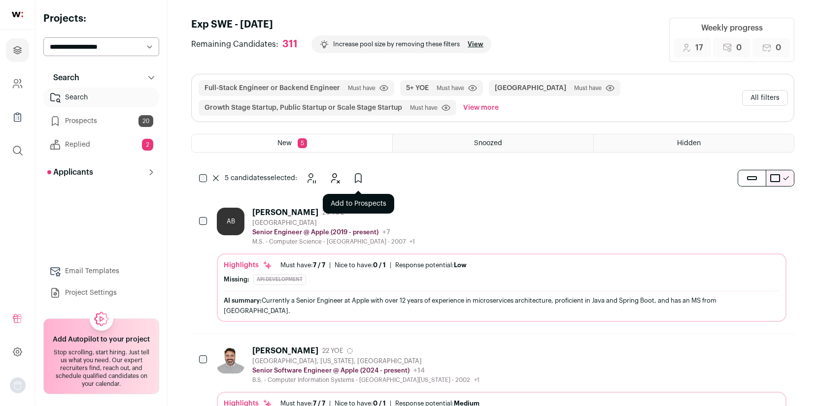
click at [357, 177] on icon "Add to Prospects" at bounding box center [358, 178] width 12 height 12
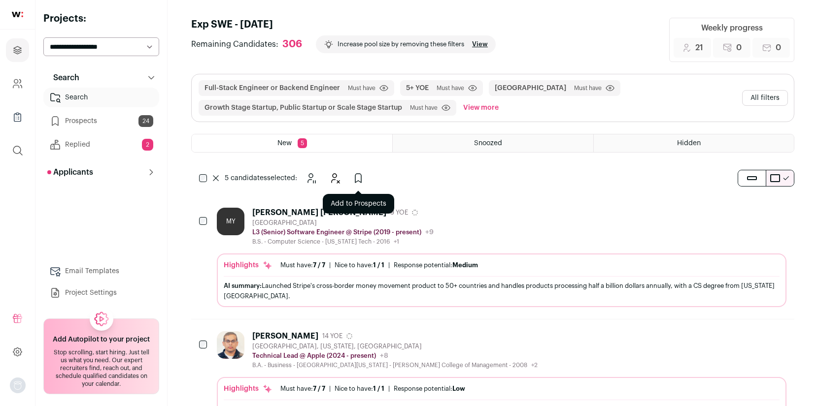
click at [358, 177] on icon "Add to Prospects" at bounding box center [358, 178] width 12 height 12
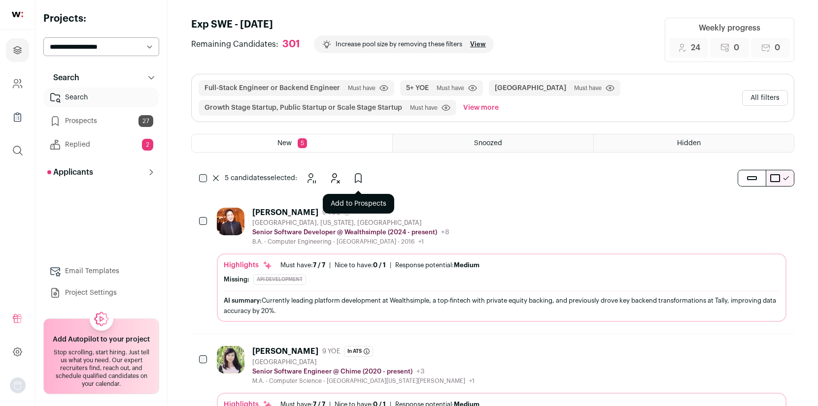
click at [358, 177] on icon "Add to Prospects" at bounding box center [358, 178] width 12 height 12
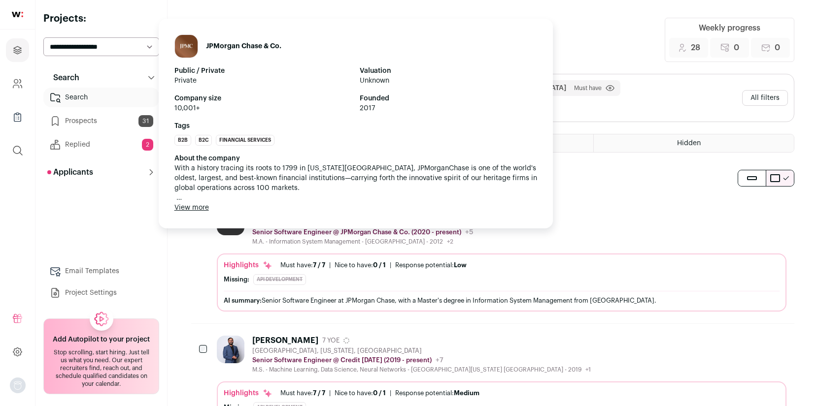
click at [198, 206] on button "View more" at bounding box center [191, 208] width 34 height 10
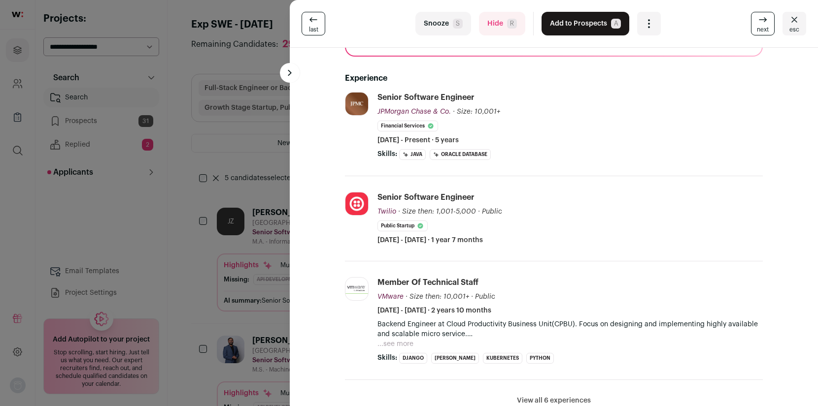
scroll to position [177, 0]
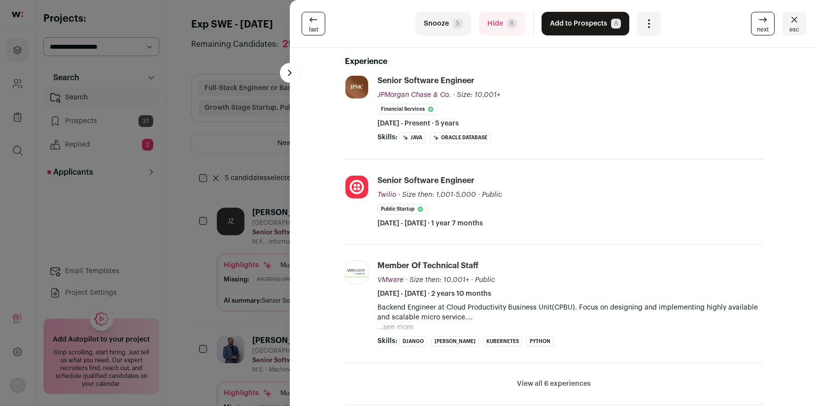
click at [249, 56] on div "last Snooze S Hide R Add to Prospects A Are you sure? [PERSON_NAME] is already …" at bounding box center [409, 203] width 818 height 406
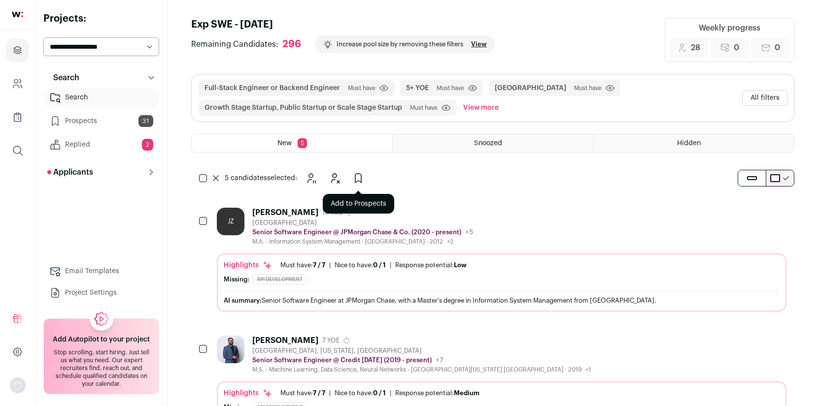
click at [357, 180] on icon "Add to Prospects" at bounding box center [358, 178] width 12 height 12
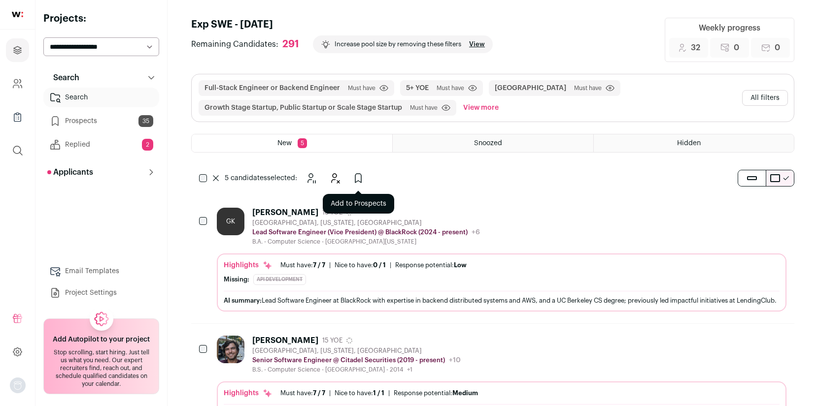
click at [356, 176] on icon "Add to Prospects" at bounding box center [358, 178] width 12 height 12
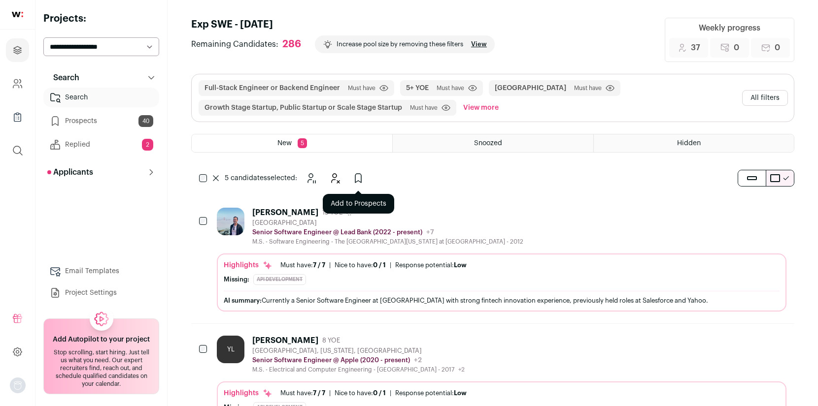
click at [359, 180] on icon "Add to Prospects" at bounding box center [358, 178] width 12 height 12
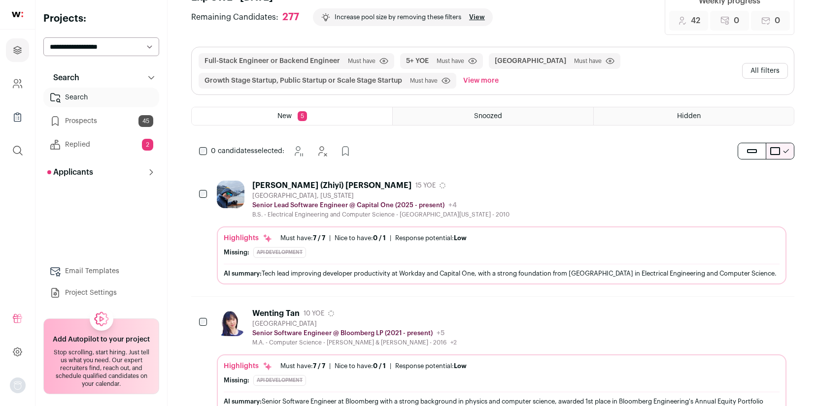
scroll to position [0, 0]
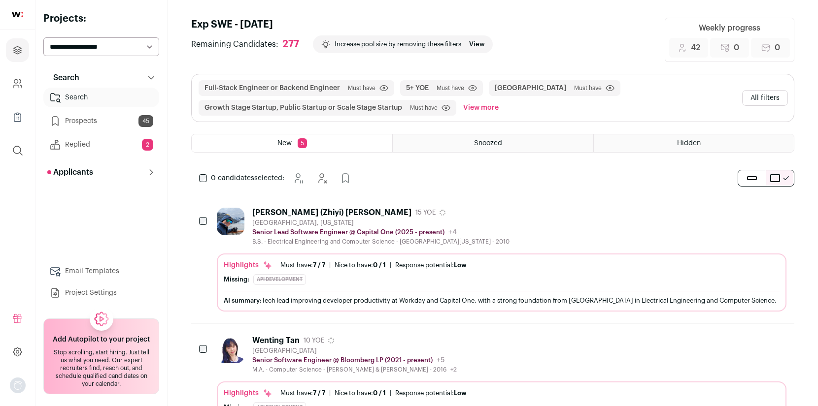
click at [198, 178] on div "0 candidates selected: [GEOGRAPHIC_DATA] Hide Add to Prospects" at bounding box center [277, 178] width 172 height 20
click at [359, 177] on icon "Add to Prospects" at bounding box center [358, 178] width 12 height 12
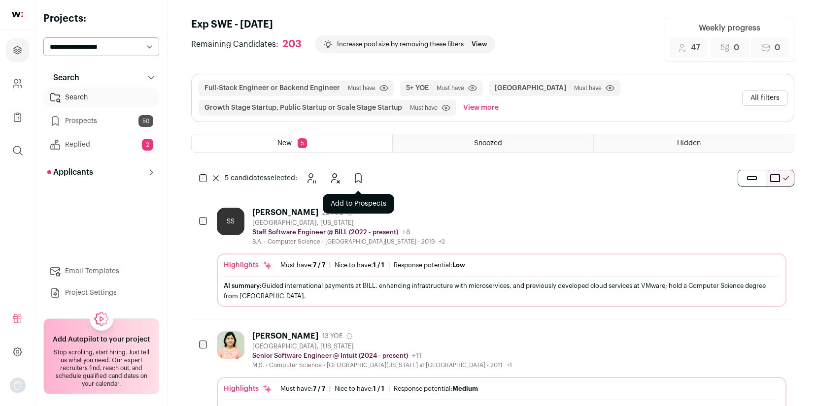
click at [358, 177] on icon "Add to Prospects" at bounding box center [358, 178] width 12 height 12
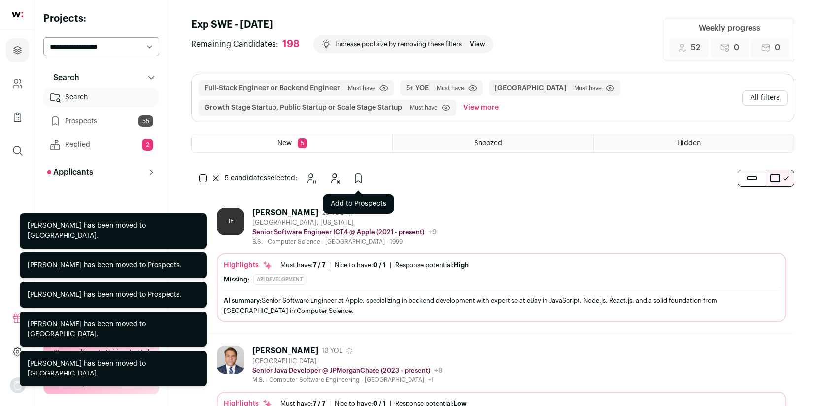
click at [357, 175] on icon "Add to Prospects" at bounding box center [358, 178] width 12 height 12
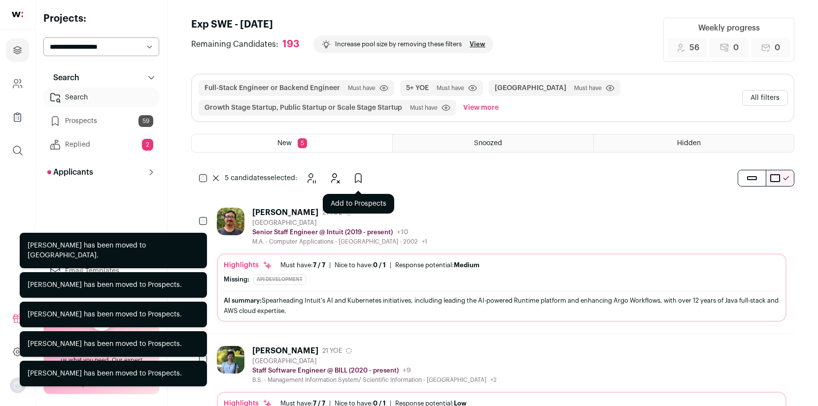
click at [361, 178] on icon "Add to Prospects" at bounding box center [358, 178] width 6 height 9
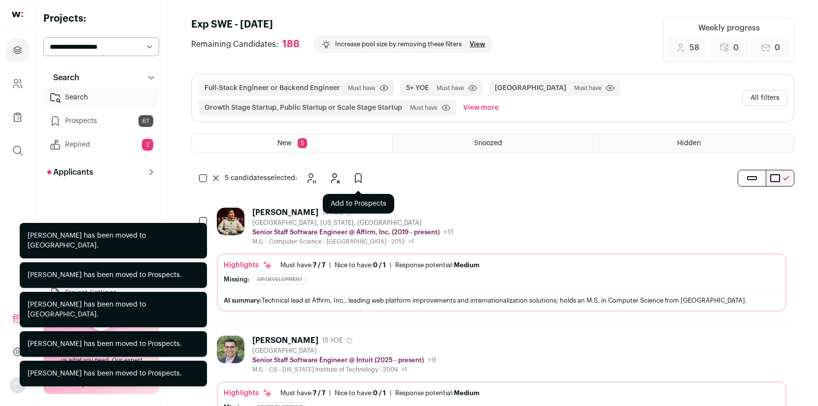
click at [365, 180] on button "Add to Prospects" at bounding box center [358, 178] width 20 height 20
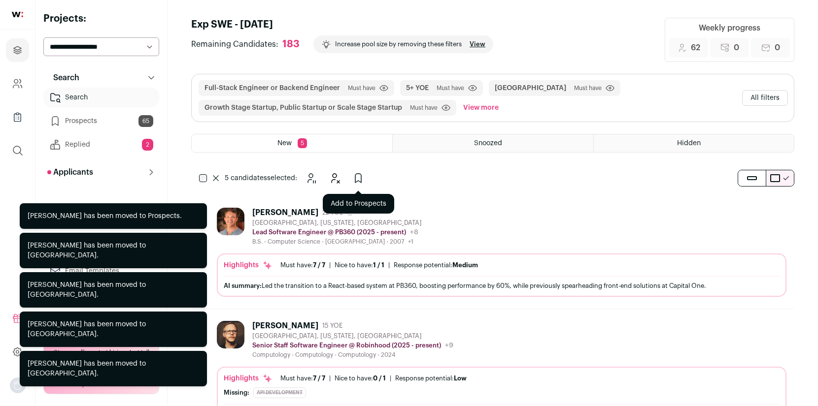
click at [360, 178] on icon "Add to Prospects" at bounding box center [358, 178] width 12 height 12
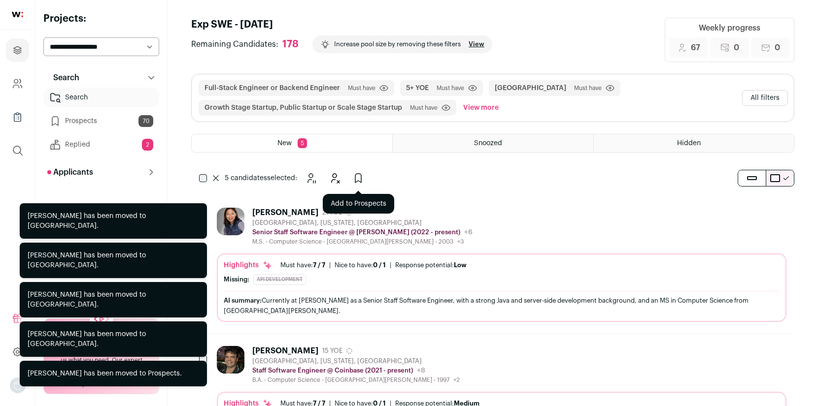
click at [356, 177] on icon "Add to Prospects" at bounding box center [358, 178] width 6 height 9
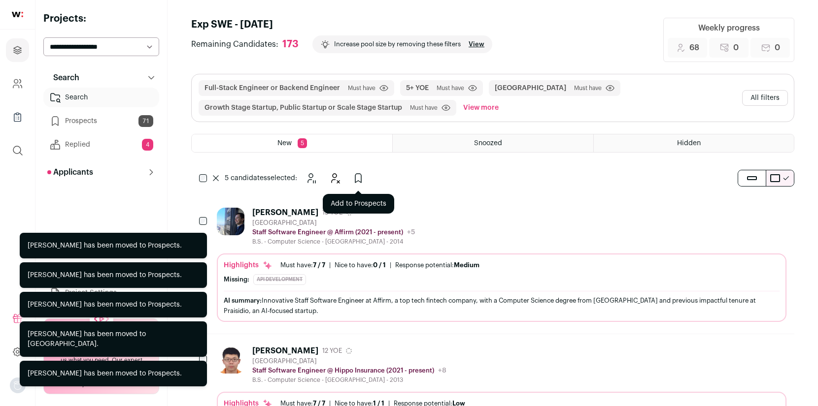
click at [355, 177] on icon "Add to Prospects" at bounding box center [358, 178] width 6 height 9
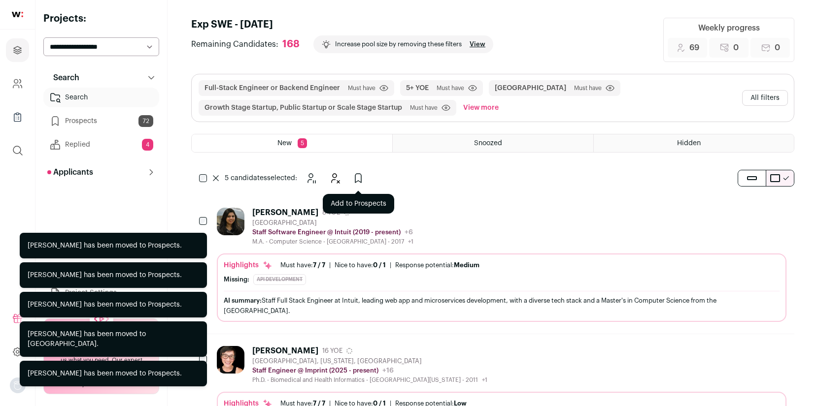
click at [360, 180] on icon "Add to Prospects" at bounding box center [358, 178] width 12 height 12
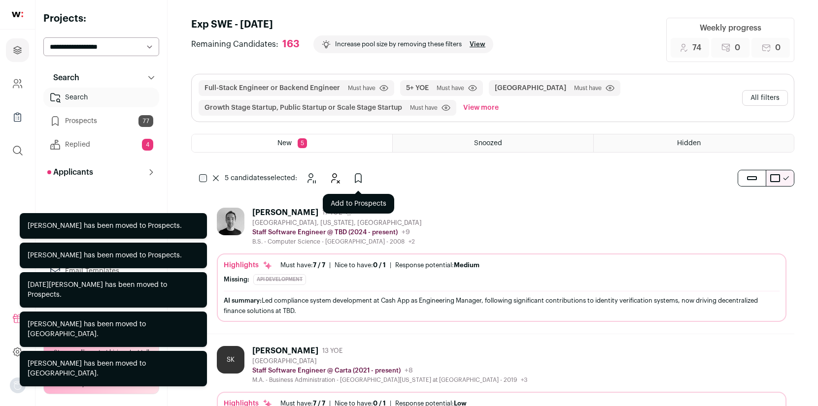
click at [360, 177] on icon "Add to Prospects" at bounding box center [358, 178] width 12 height 12
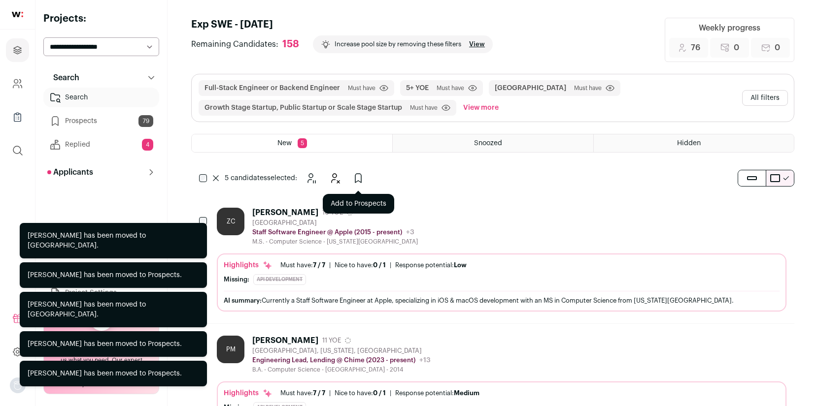
click at [360, 177] on icon "Add to Prospects" at bounding box center [358, 178] width 12 height 12
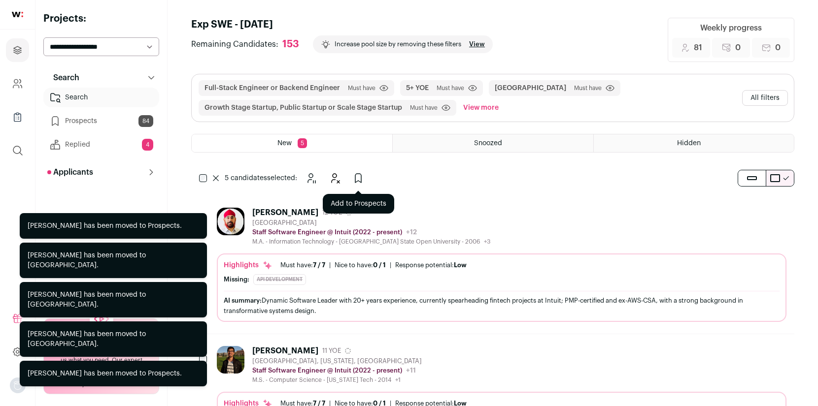
click at [363, 174] on icon "Add to Prospects" at bounding box center [358, 178] width 12 height 12
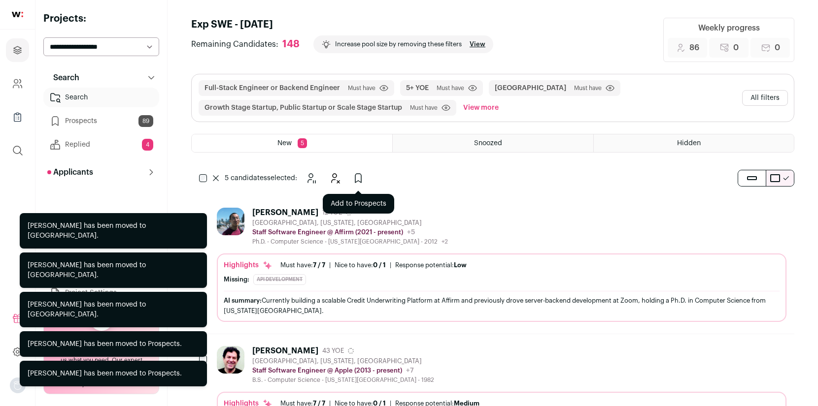
click at [363, 176] on icon "Add to Prospects" at bounding box center [358, 178] width 12 height 12
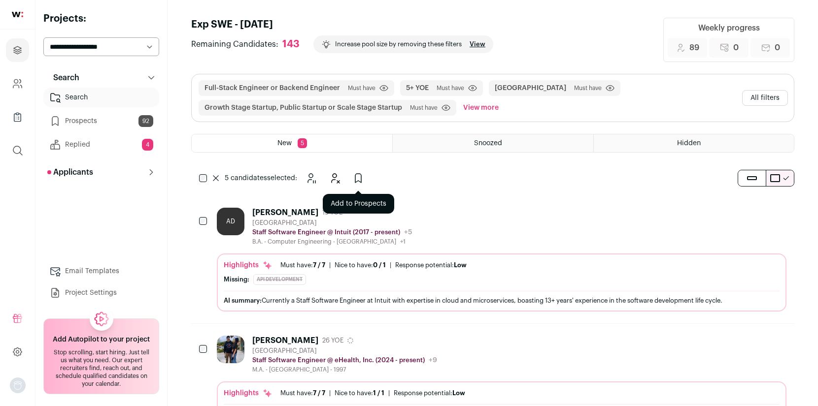
click at [365, 183] on button "Add to Prospects" at bounding box center [358, 178] width 20 height 20
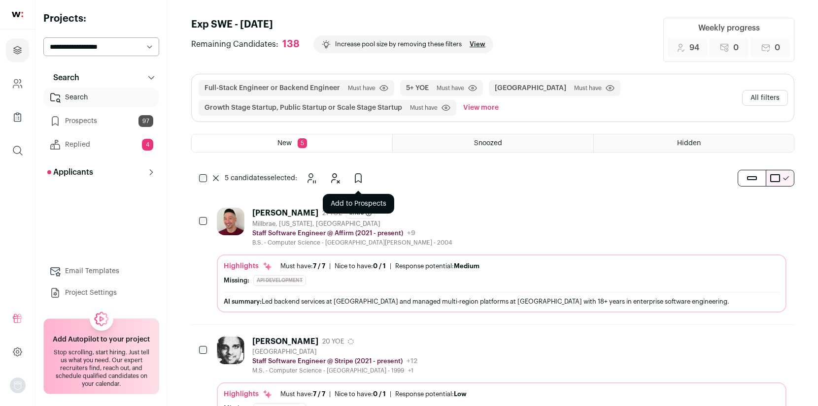
click at [357, 183] on icon "Add to Prospects" at bounding box center [358, 178] width 12 height 12
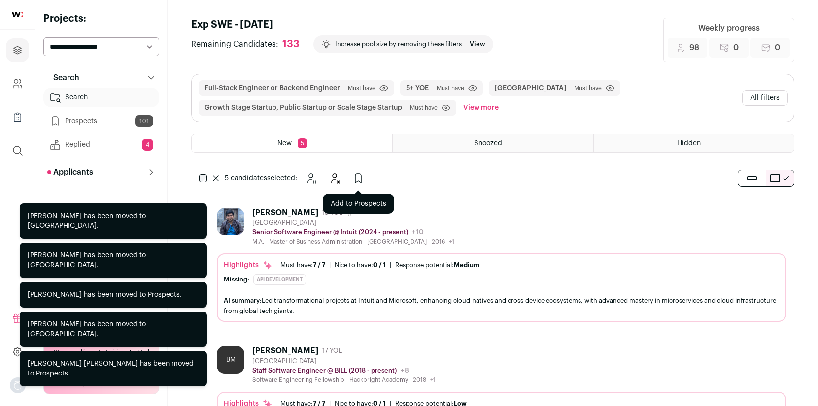
click at [366, 182] on button "Add to Prospects" at bounding box center [358, 178] width 20 height 20
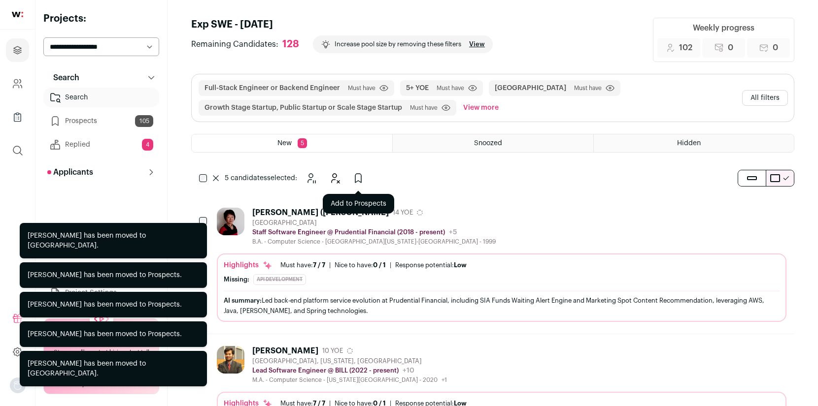
click at [354, 176] on icon "Add to Prospects" at bounding box center [358, 178] width 12 height 12
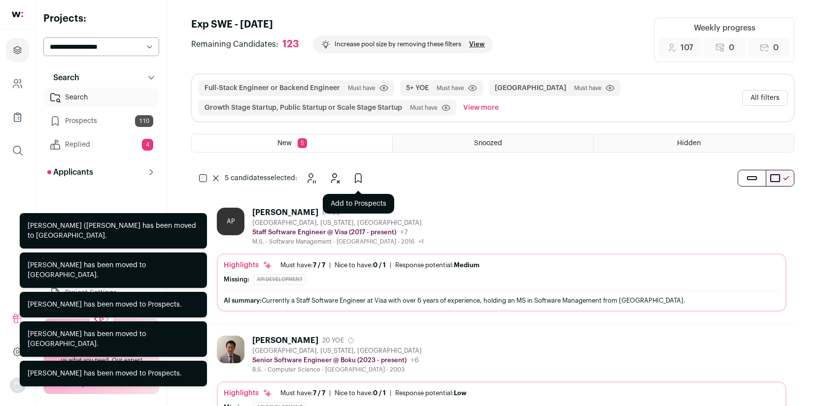
click at [360, 181] on icon "Add to Prospects" at bounding box center [358, 178] width 12 height 12
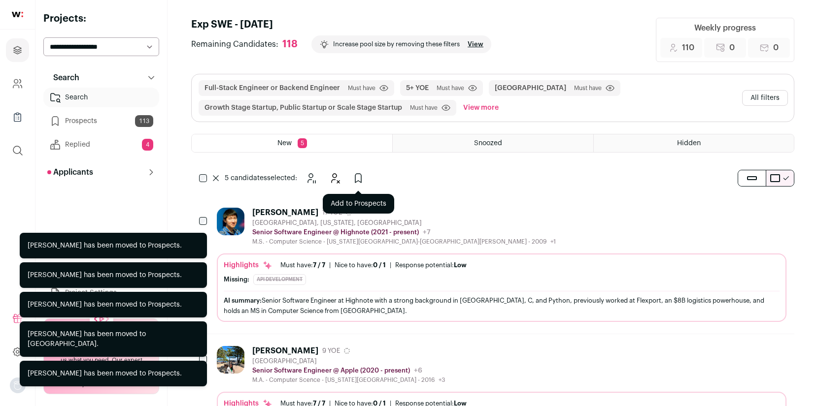
click at [359, 178] on icon "Add to Prospects" at bounding box center [358, 178] width 12 height 12
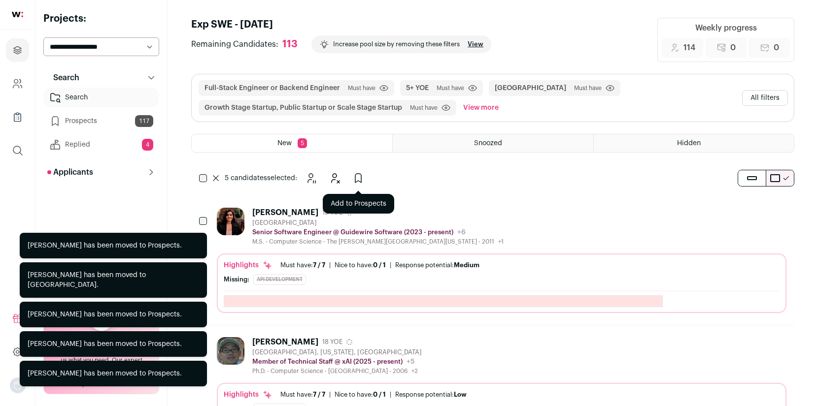
click at [357, 180] on icon "Add to Prospects" at bounding box center [358, 178] width 12 height 12
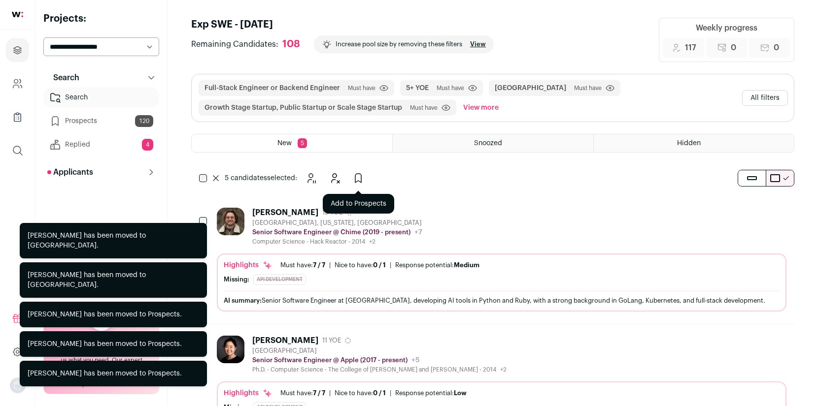
click at [355, 182] on icon "Add to Prospects" at bounding box center [358, 178] width 6 height 9
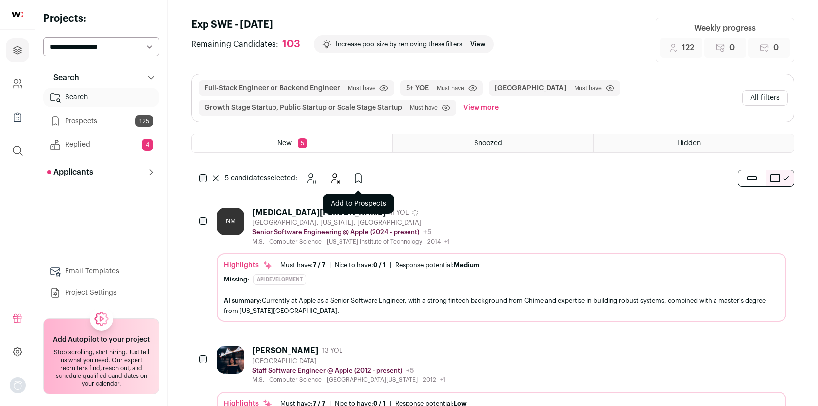
click at [360, 181] on icon "Add to Prospects" at bounding box center [358, 178] width 6 height 9
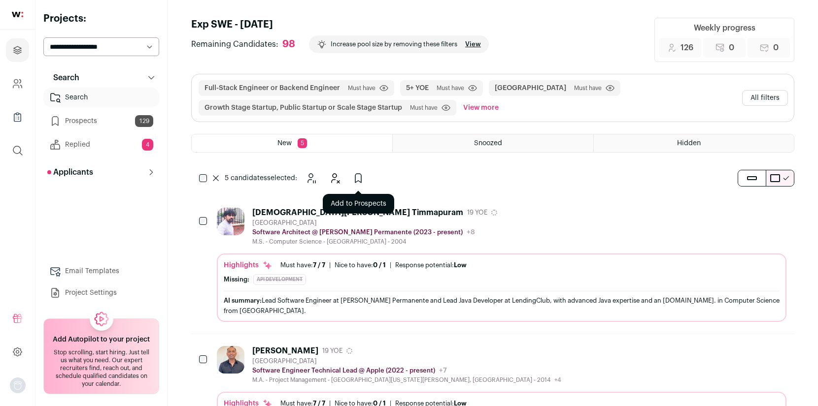
click at [359, 179] on icon "Add to Prospects" at bounding box center [358, 178] width 12 height 12
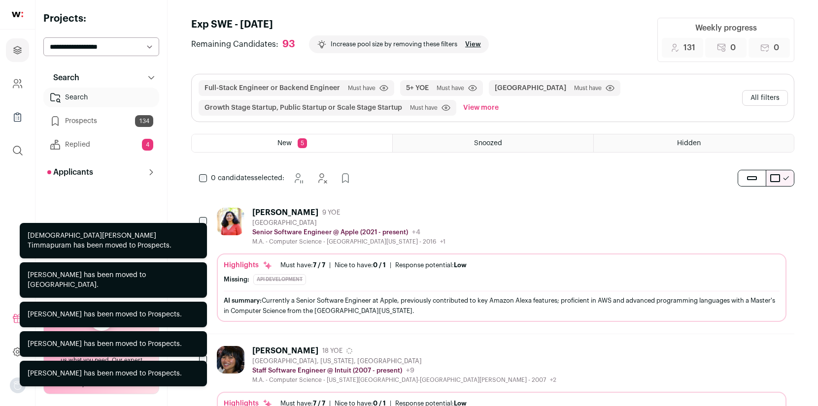
scroll to position [2, 0]
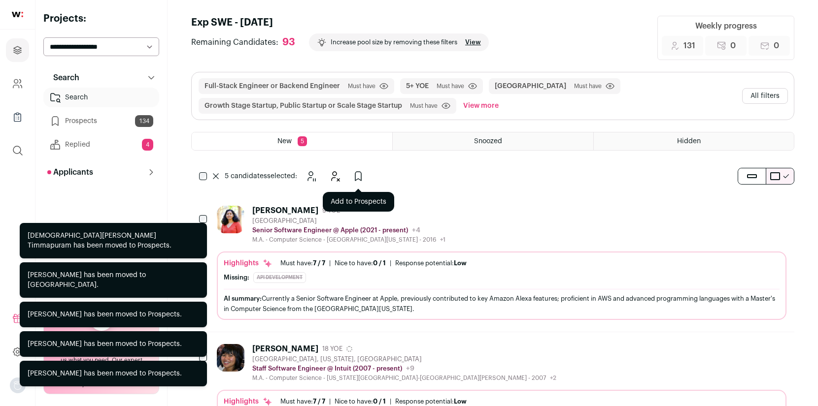
click at [358, 173] on icon "Add to Prospects" at bounding box center [358, 176] width 12 height 12
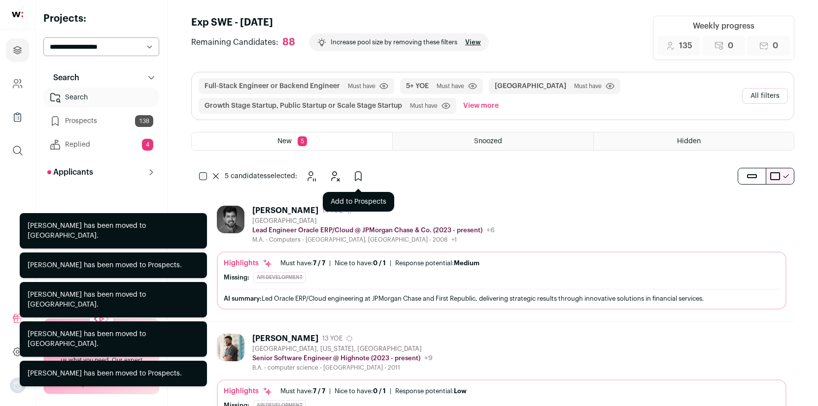
click at [359, 176] on icon "Add to Prospects" at bounding box center [358, 176] width 12 height 12
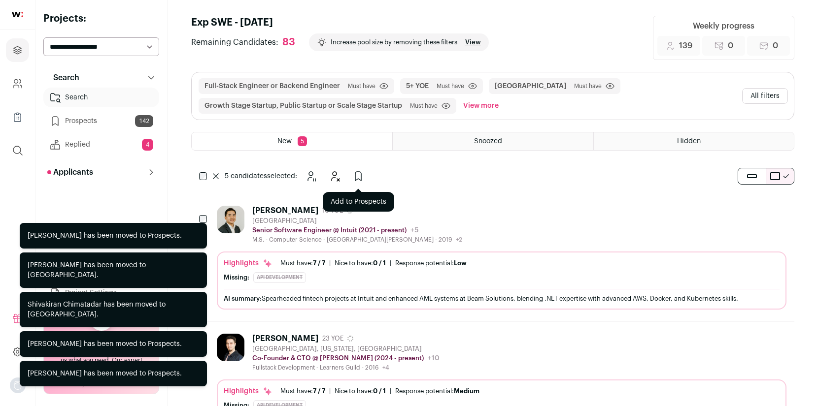
click at [362, 176] on icon "Add to Prospects" at bounding box center [358, 176] width 12 height 12
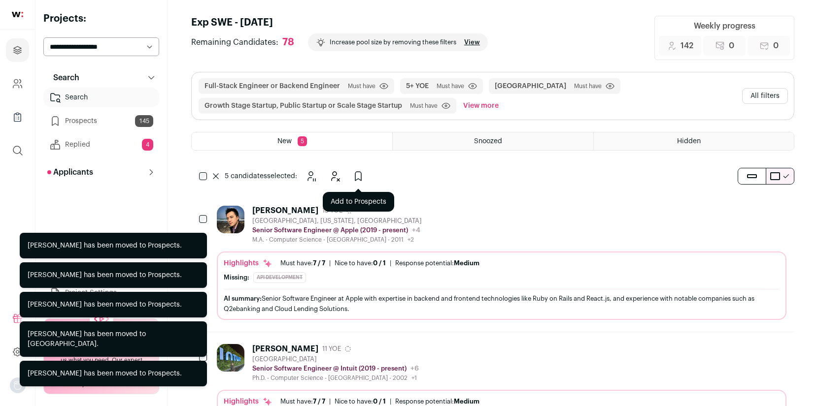
click at [364, 182] on icon "Add to Prospects" at bounding box center [358, 176] width 12 height 12
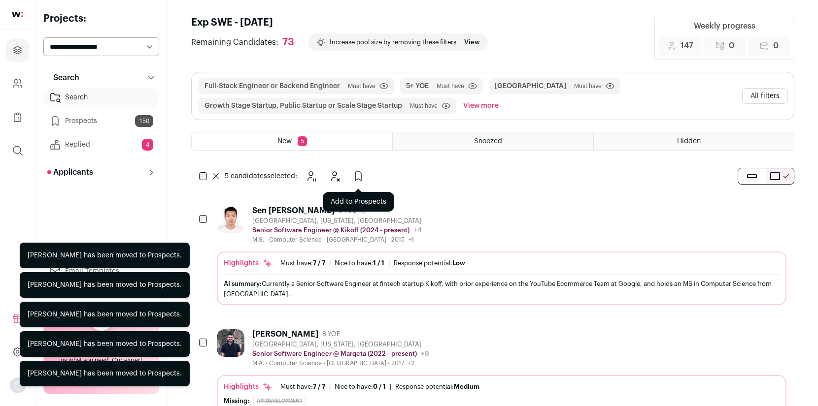
click at [362, 173] on icon "Add to Prospects" at bounding box center [358, 176] width 12 height 12
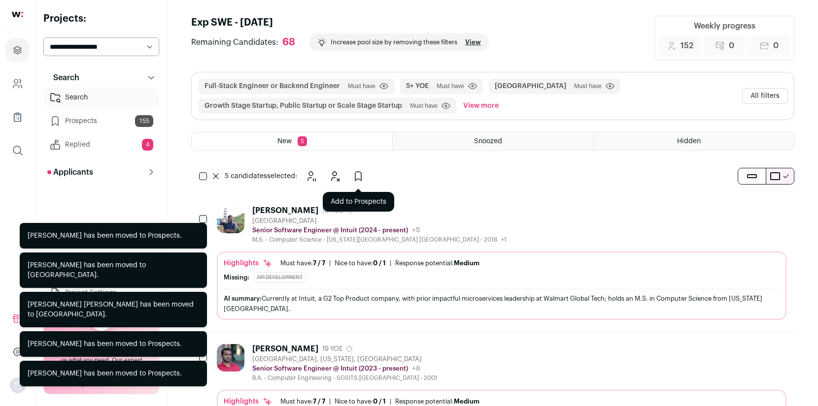
click at [359, 177] on icon "Add to Prospects" at bounding box center [358, 176] width 12 height 12
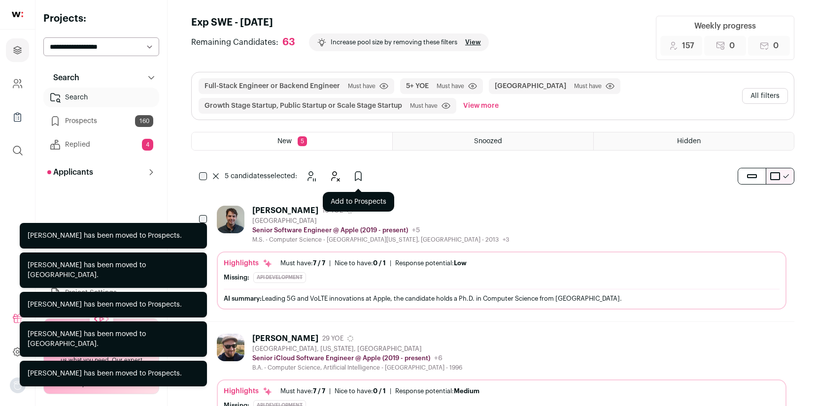
click at [360, 177] on icon "Add to Prospects" at bounding box center [358, 176] width 12 height 12
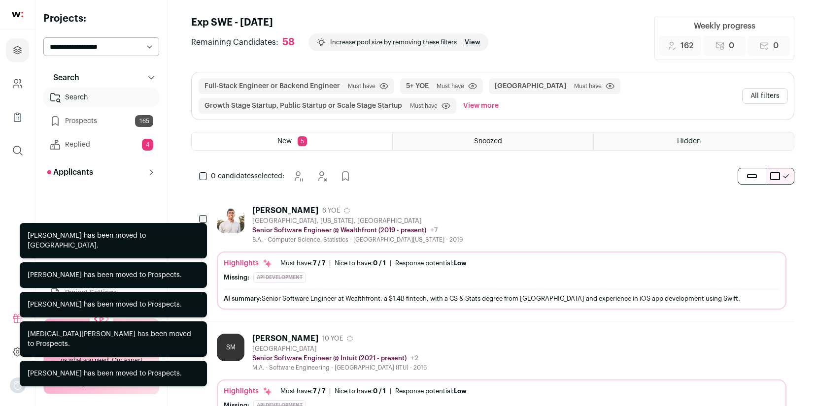
click at [198, 171] on div "0 candidates selected: [GEOGRAPHIC_DATA] Hide Add to Prospects" at bounding box center [277, 177] width 172 height 20
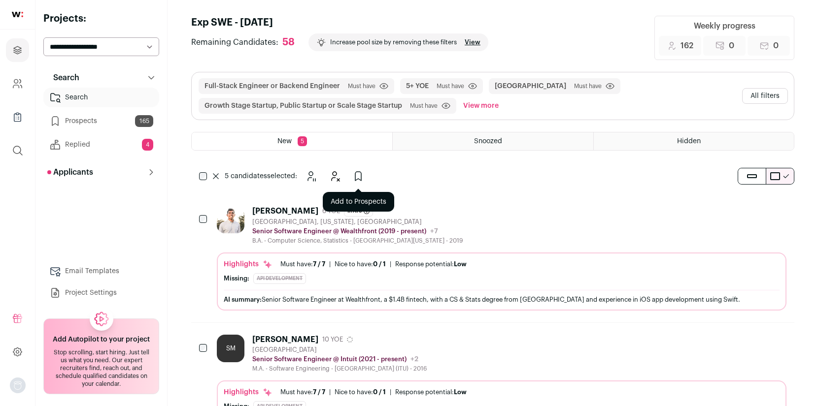
click at [360, 175] on icon "Add to Prospects" at bounding box center [358, 176] width 12 height 12
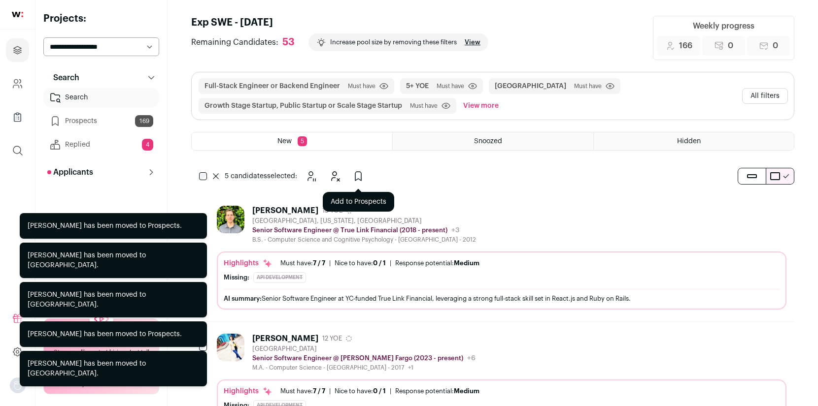
click at [351, 177] on button "Add to Prospects" at bounding box center [358, 177] width 20 height 20
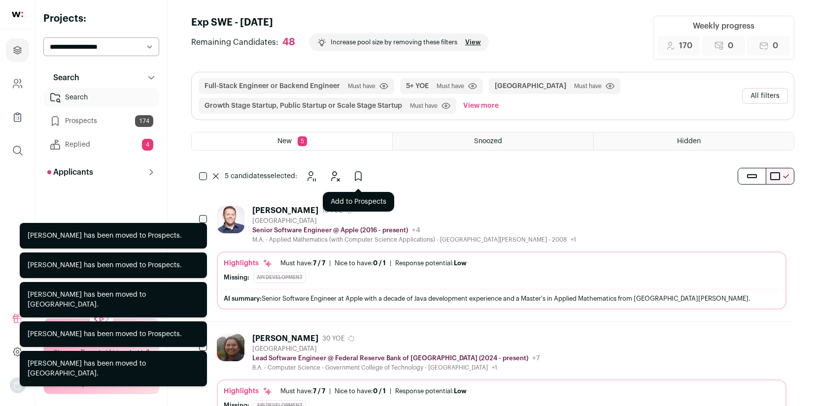
click at [359, 181] on icon "Add to Prospects" at bounding box center [358, 176] width 12 height 12
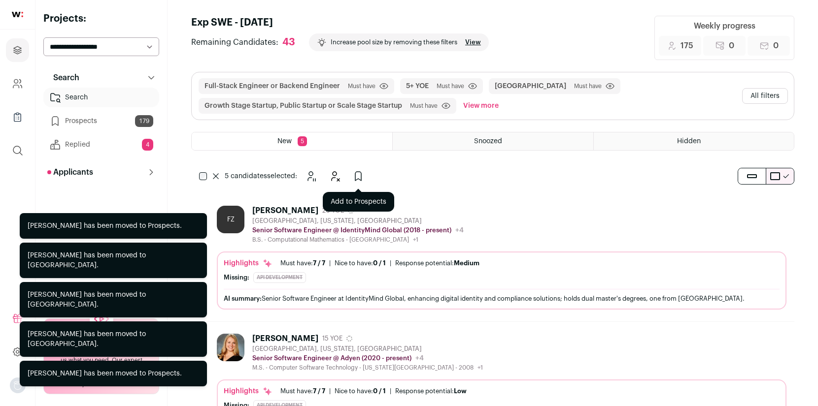
click at [360, 174] on icon "Add to Prospects" at bounding box center [358, 176] width 12 height 12
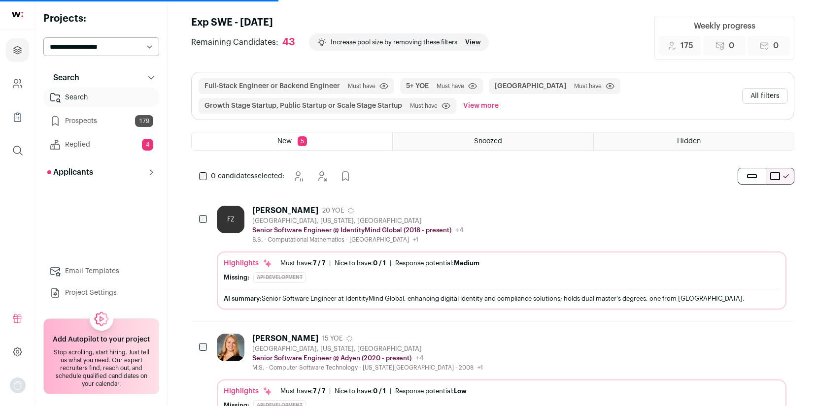
click at [203, 182] on div "0 candidates selected: [GEOGRAPHIC_DATA] Hide Add to Prospects" at bounding box center [277, 177] width 172 height 20
click at [363, 180] on icon "Add to Prospects" at bounding box center [358, 176] width 12 height 12
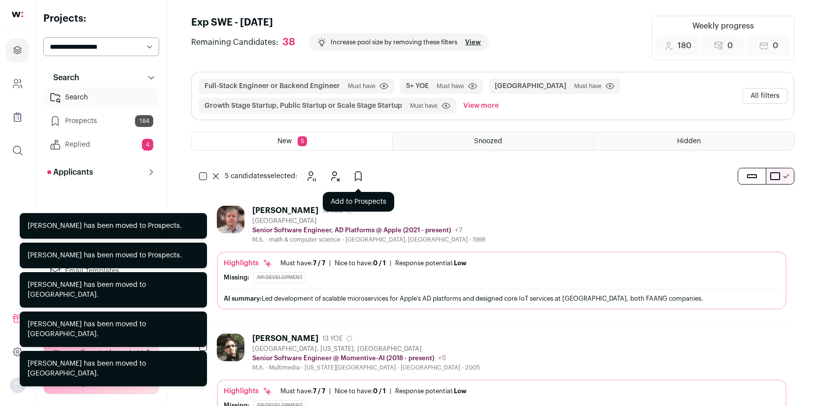
click at [358, 179] on icon "Add to Prospects" at bounding box center [358, 176] width 6 height 9
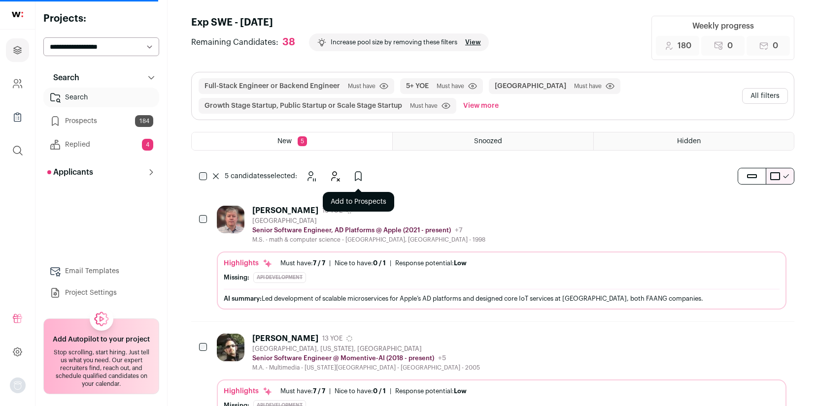
click at [359, 177] on icon "Add to Prospects" at bounding box center [358, 176] width 12 height 12
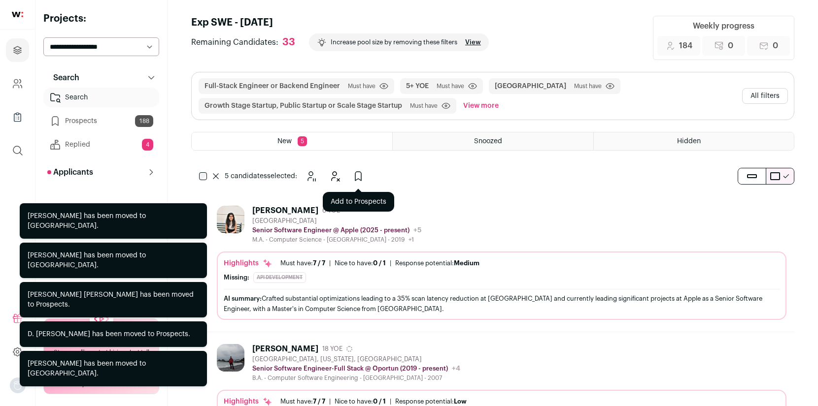
click at [355, 178] on icon "Add to Prospects" at bounding box center [358, 176] width 6 height 9
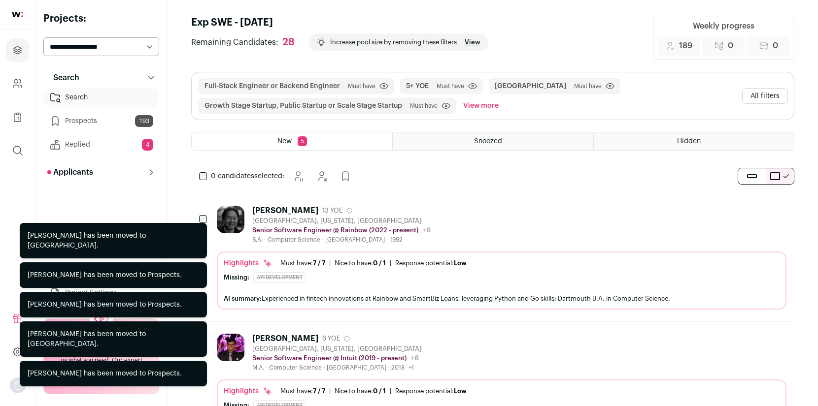
click at [198, 176] on div "0 candidates selected: [GEOGRAPHIC_DATA] Hide Add to Prospects" at bounding box center [277, 177] width 172 height 20
click at [352, 178] on button "Add to Prospects" at bounding box center [358, 177] width 20 height 20
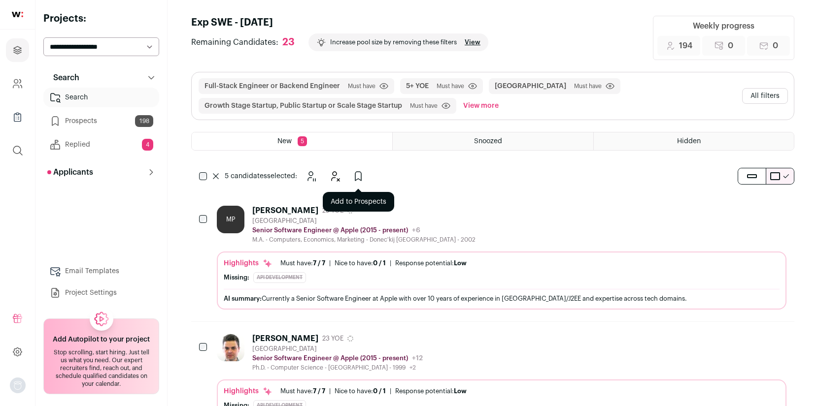
click at [355, 180] on icon "Add to Prospects" at bounding box center [358, 176] width 12 height 12
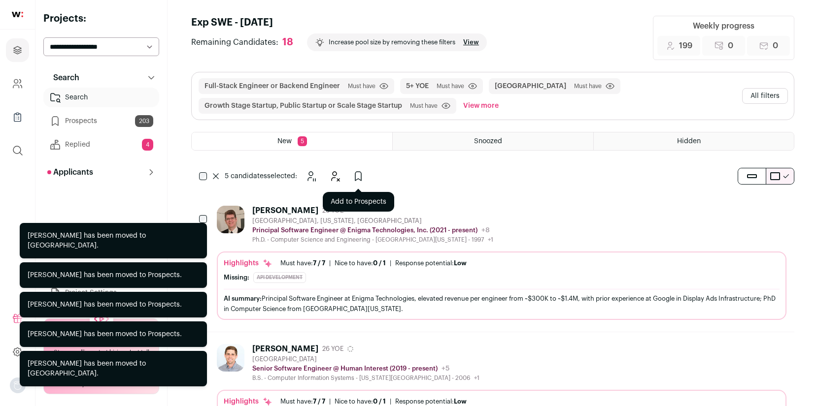
click at [357, 178] on icon "Add to Prospects" at bounding box center [358, 176] width 12 height 12
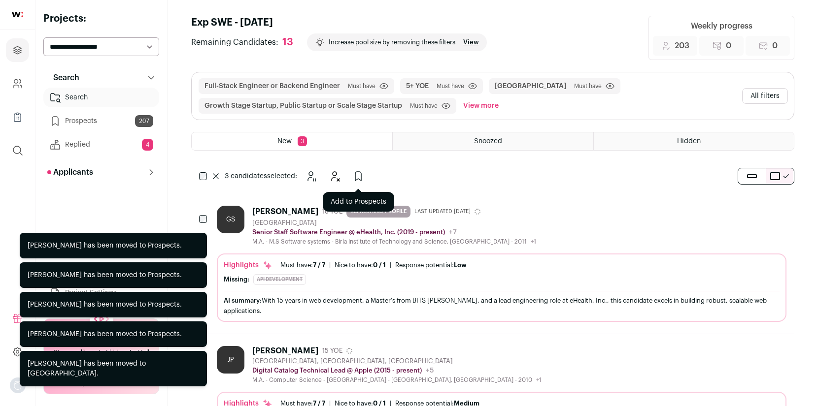
click at [358, 174] on icon "Add to Prospects" at bounding box center [358, 176] width 12 height 12
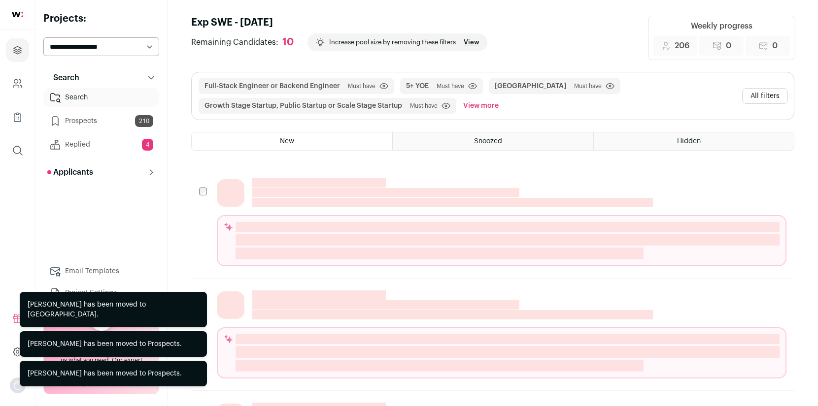
scroll to position [0, 0]
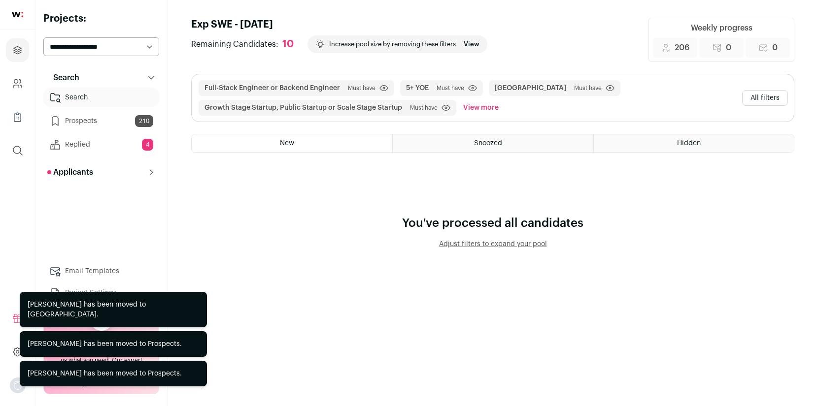
click at [93, 120] on link "Prospects 210" at bounding box center [101, 121] width 116 height 20
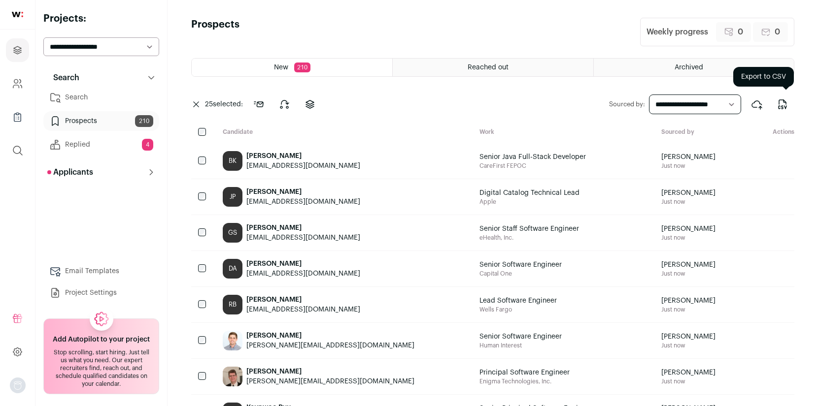
click at [782, 101] on icon "Export to CSV" at bounding box center [782, 105] width 12 height 12
click at [285, 104] on icon at bounding box center [284, 105] width 12 height 12
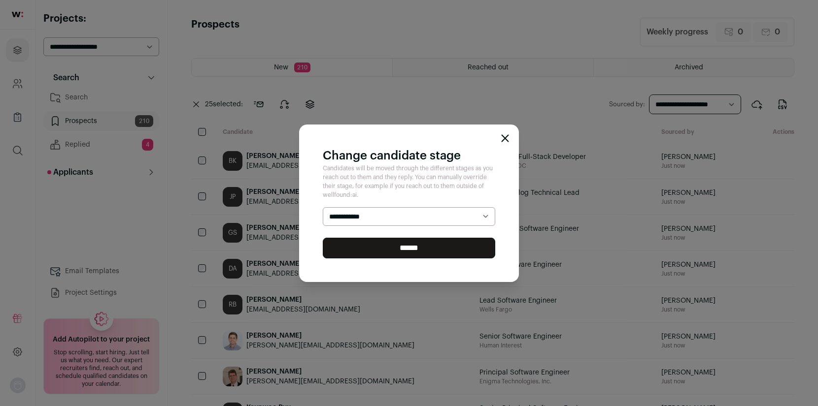
click at [361, 216] on select "**********" at bounding box center [409, 216] width 172 height 19
click at [323, 207] on select "**********" at bounding box center [409, 216] width 172 height 19
click at [418, 252] on input "******" at bounding box center [409, 248] width 172 height 21
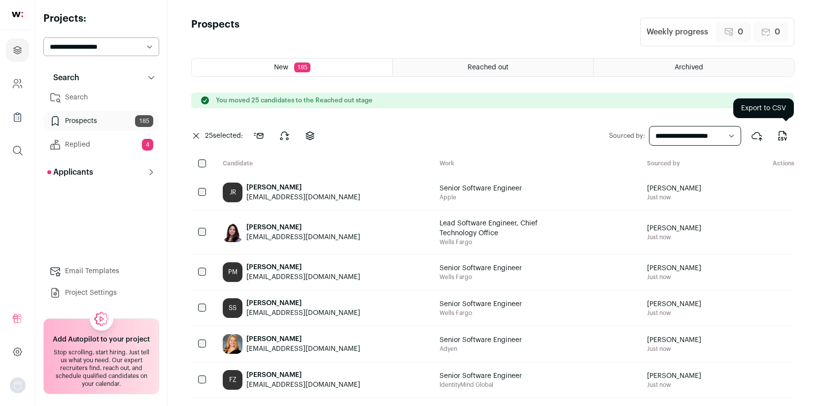
click at [785, 136] on icon "Export to CSV" at bounding box center [782, 136] width 12 height 12
click at [284, 132] on icon at bounding box center [284, 136] width 12 height 12
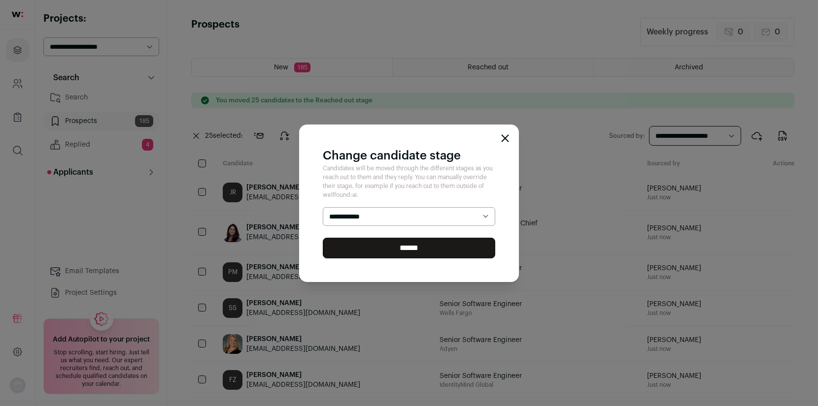
click at [359, 218] on select "**********" at bounding box center [409, 216] width 172 height 19
click at [323, 207] on select "**********" at bounding box center [409, 216] width 172 height 19
click at [369, 247] on input "******" at bounding box center [409, 248] width 172 height 21
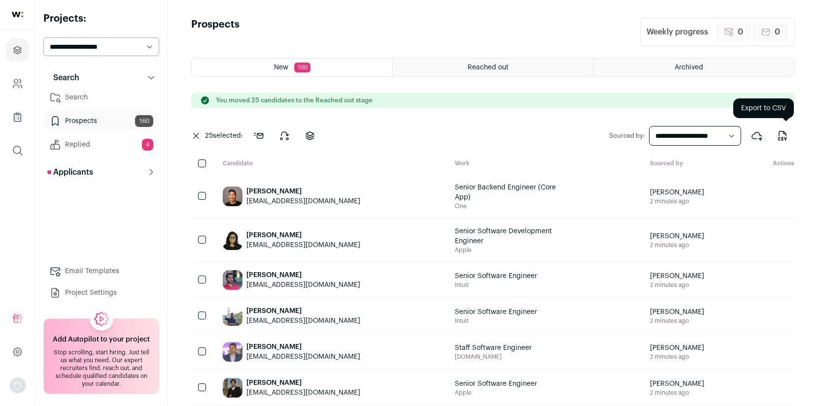
click at [780, 134] on icon "Export to CSV" at bounding box center [782, 136] width 12 height 12
click at [284, 139] on icon at bounding box center [284, 136] width 12 height 12
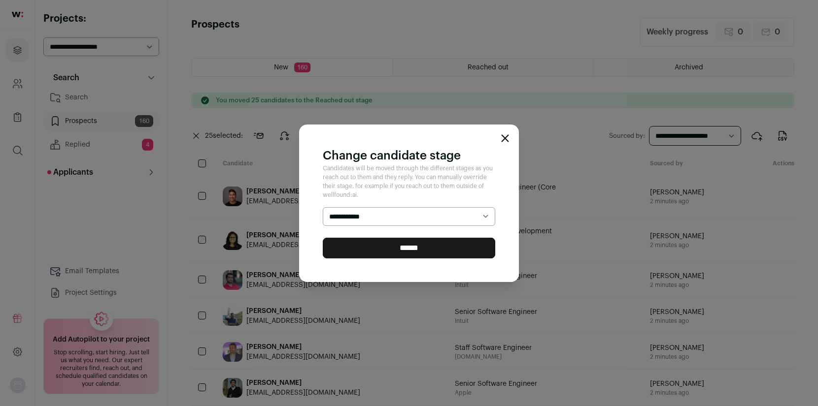
click at [357, 214] on select "**********" at bounding box center [409, 216] width 172 height 19
click at [323, 207] on select "**********" at bounding box center [409, 216] width 172 height 19
click at [406, 250] on input "******" at bounding box center [409, 248] width 172 height 21
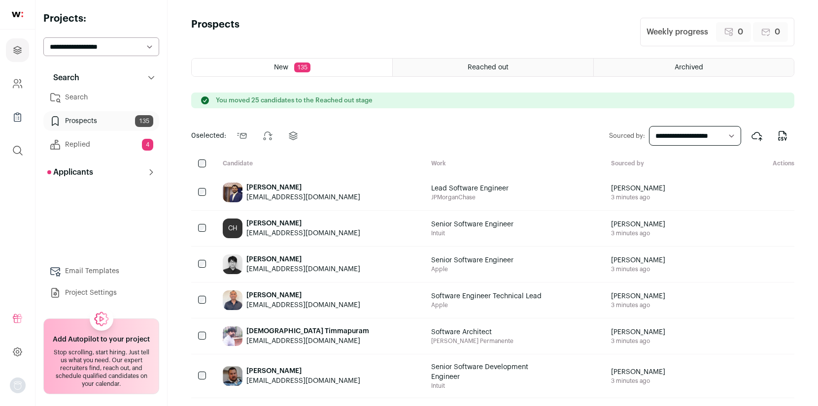
click at [198, 163] on div at bounding box center [203, 164] width 24 height 9
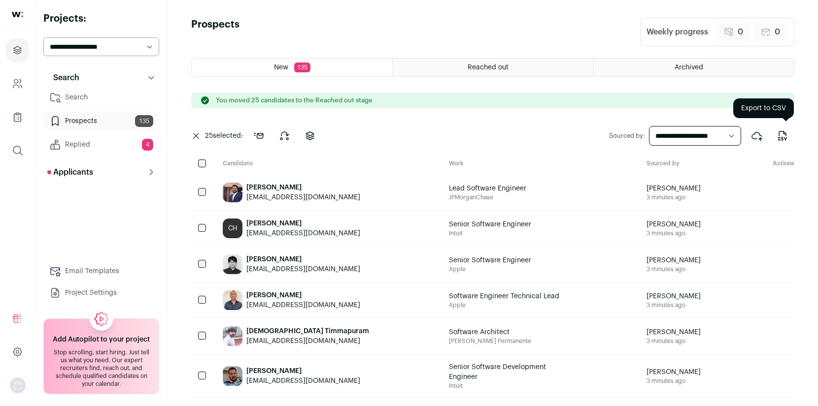
click at [788, 133] on icon "Export to CSV" at bounding box center [782, 136] width 12 height 12
click at [286, 135] on icon at bounding box center [284, 136] width 12 height 12
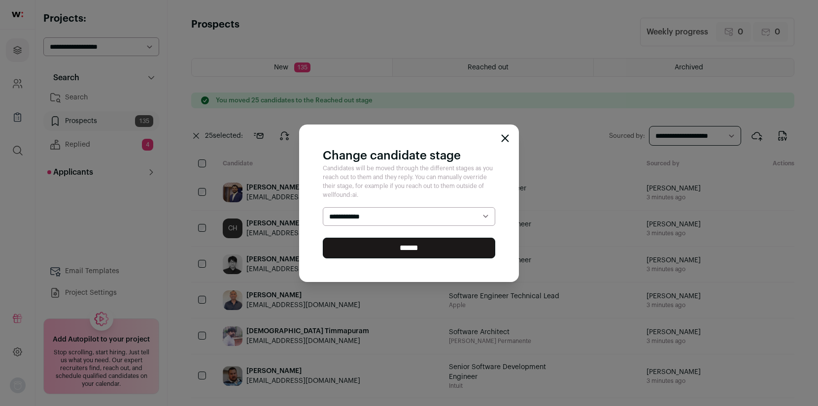
click at [375, 214] on select "**********" at bounding box center [409, 216] width 172 height 19
click at [323, 207] on select "**********" at bounding box center [409, 216] width 172 height 19
click at [372, 246] on input "******" at bounding box center [409, 248] width 172 height 21
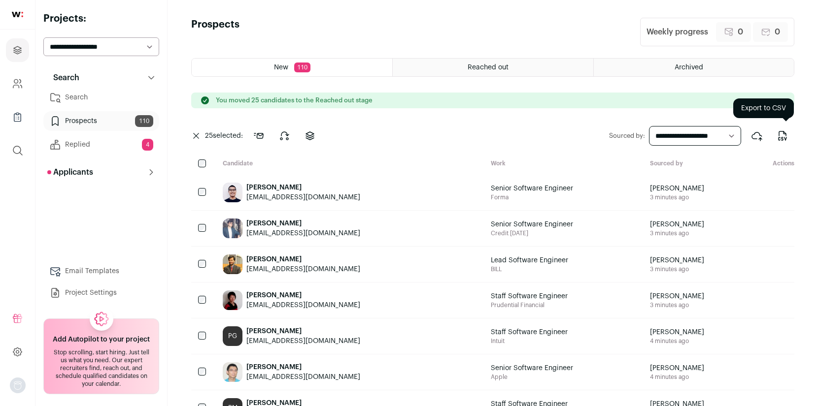
click at [781, 133] on icon "Export to CSV" at bounding box center [782, 136] width 12 height 12
click at [283, 133] on icon at bounding box center [284, 136] width 8 height 8
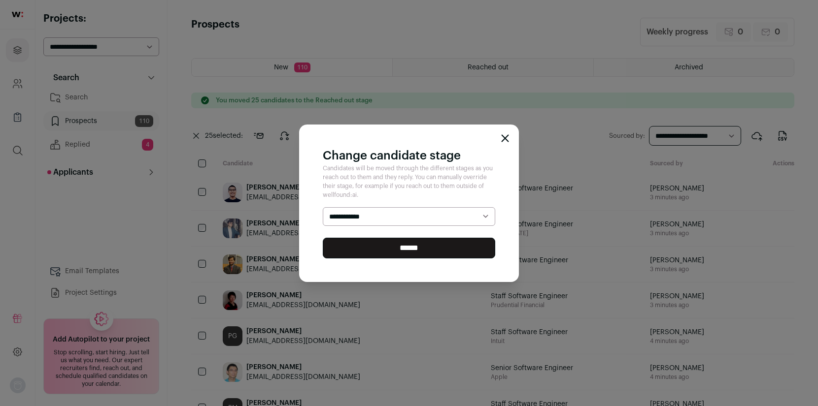
click at [363, 214] on select "**********" at bounding box center [409, 216] width 172 height 19
click at [323, 207] on select "**********" at bounding box center [409, 216] width 172 height 19
click at [384, 253] on input "******" at bounding box center [409, 248] width 172 height 21
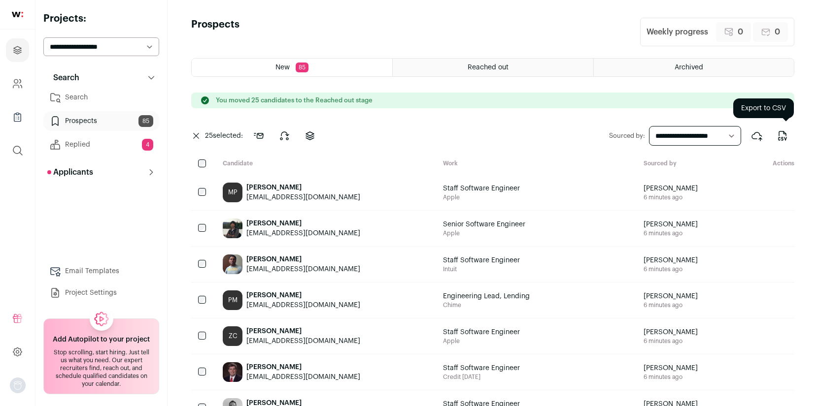
click at [783, 134] on icon "Export to CSV" at bounding box center [782, 136] width 12 height 12
click at [282, 133] on icon at bounding box center [284, 136] width 12 height 12
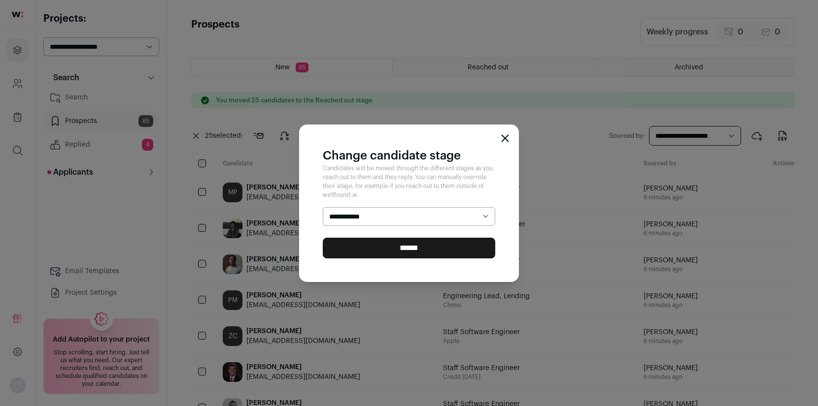
click at [360, 219] on select "**********" at bounding box center [409, 216] width 172 height 19
click at [323, 207] on select "**********" at bounding box center [409, 216] width 172 height 19
click at [438, 243] on input "******" at bounding box center [409, 248] width 172 height 21
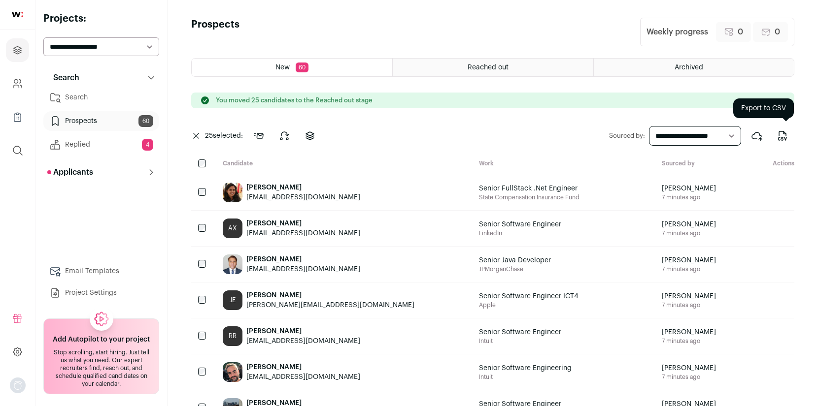
click at [780, 134] on icon "Export to CSV" at bounding box center [782, 136] width 12 height 12
click at [280, 133] on icon at bounding box center [284, 136] width 12 height 12
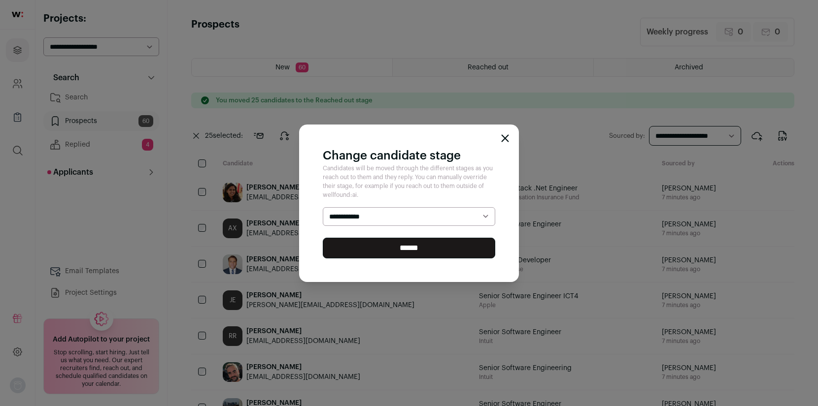
click at [385, 218] on select "**********" at bounding box center [409, 216] width 172 height 19
click at [323, 207] on select "**********" at bounding box center [409, 216] width 172 height 19
click at [385, 245] on input "******" at bounding box center [409, 248] width 172 height 21
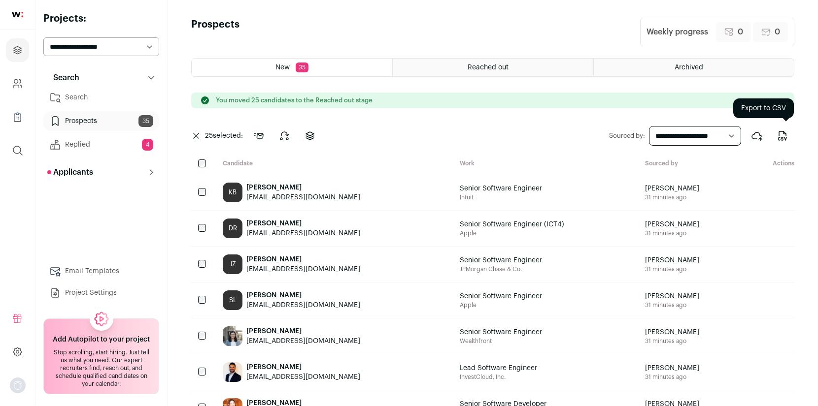
click at [786, 132] on icon "Export to CSV" at bounding box center [782, 136] width 12 height 12
click at [290, 139] on icon at bounding box center [284, 136] width 12 height 12
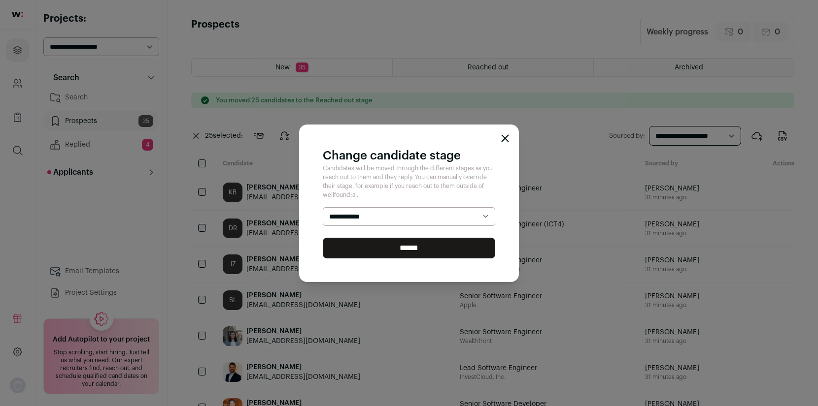
click at [376, 214] on select "**********" at bounding box center [409, 216] width 172 height 19
click at [323, 207] on select "**********" at bounding box center [409, 216] width 172 height 19
click at [391, 253] on input "******" at bounding box center [409, 248] width 172 height 21
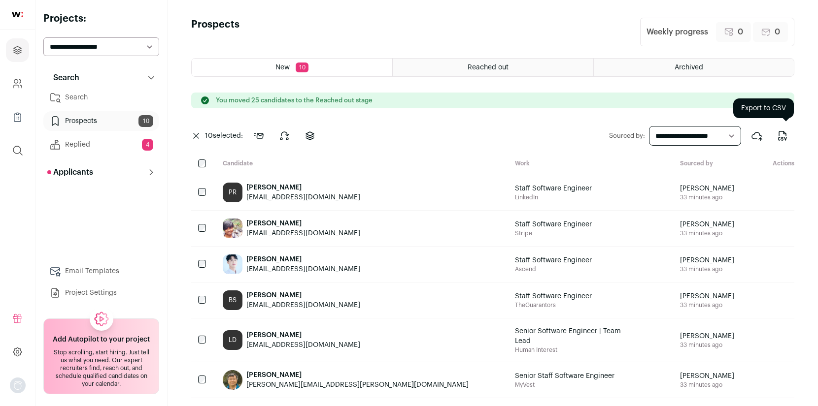
click at [783, 130] on icon "Export to CSV" at bounding box center [782, 136] width 12 height 12
click at [290, 138] on icon at bounding box center [284, 136] width 12 height 12
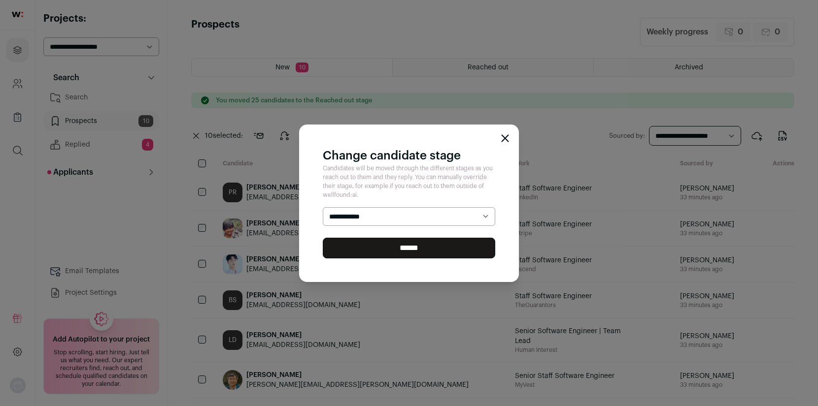
click at [372, 212] on select "**********" at bounding box center [409, 216] width 172 height 19
select select "**********"
click at [323, 207] on select "**********" at bounding box center [409, 216] width 172 height 19
click at [378, 244] on input "******" at bounding box center [409, 248] width 172 height 21
